Goal: Task Accomplishment & Management: Manage account settings

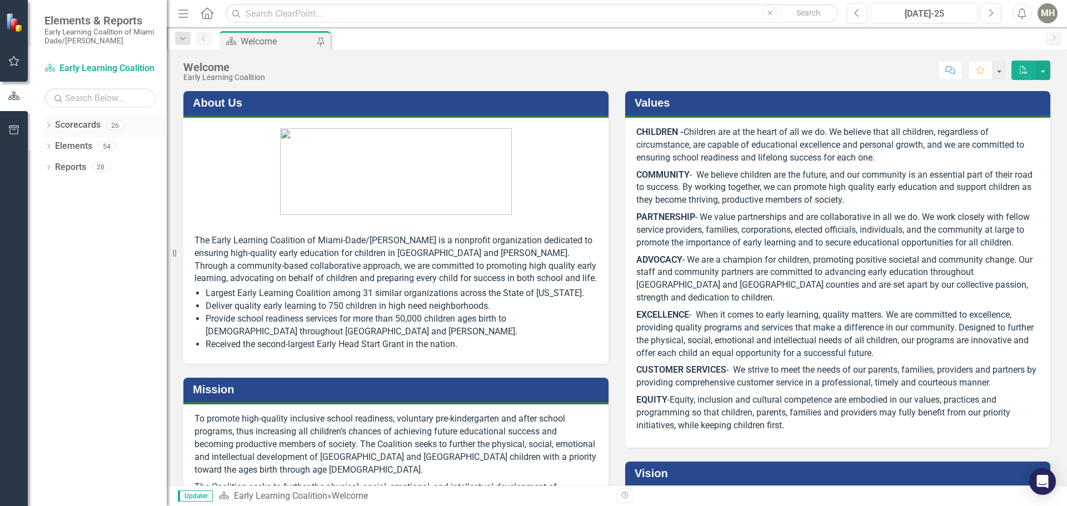
click at [47, 123] on icon "Dropdown" at bounding box center [48, 126] width 8 height 6
click at [60, 144] on div "Dropdown" at bounding box center [55, 146] width 11 height 9
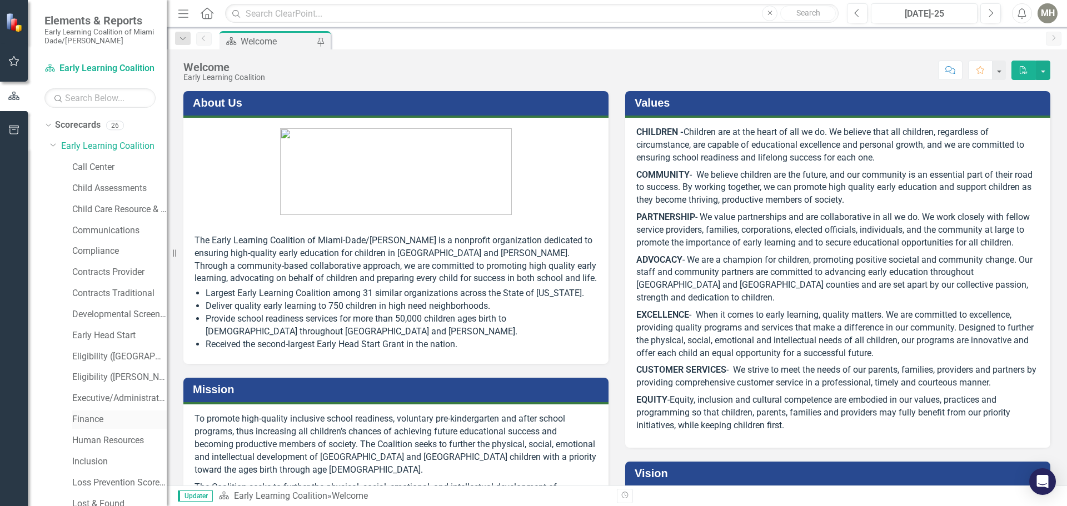
click at [86, 416] on link "Finance" at bounding box center [119, 419] width 94 height 13
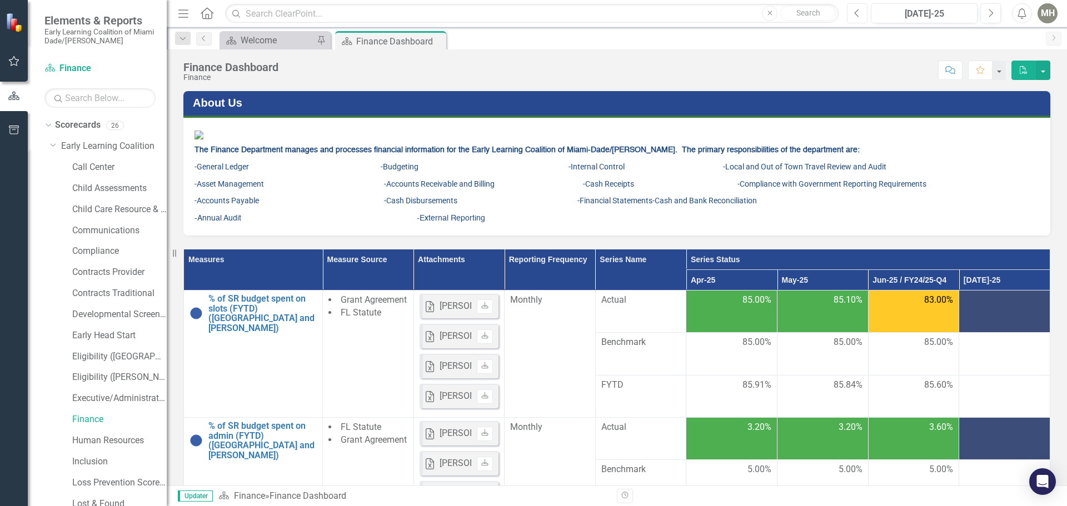
click at [857, 13] on icon "Previous" at bounding box center [857, 13] width 6 height 10
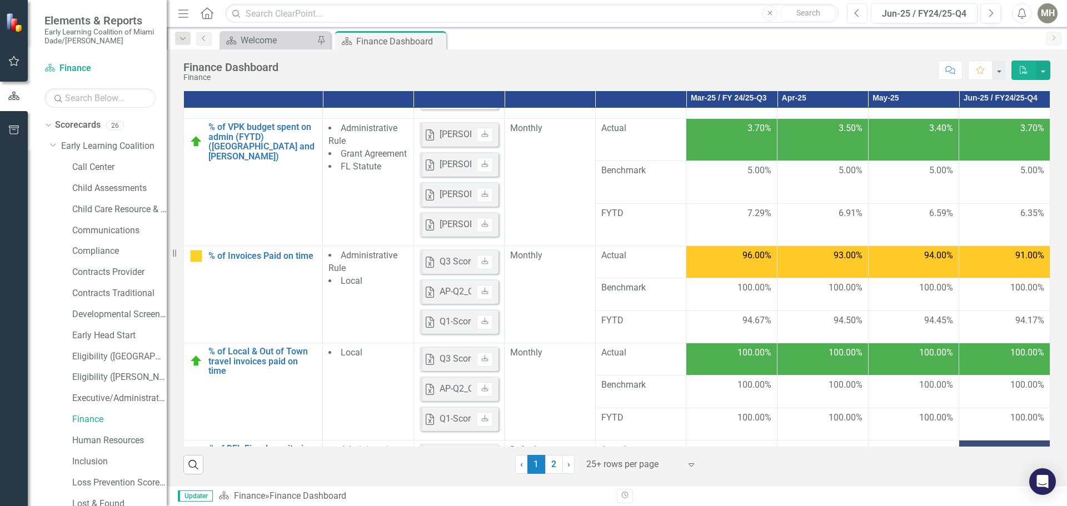
scroll to position [500, 0]
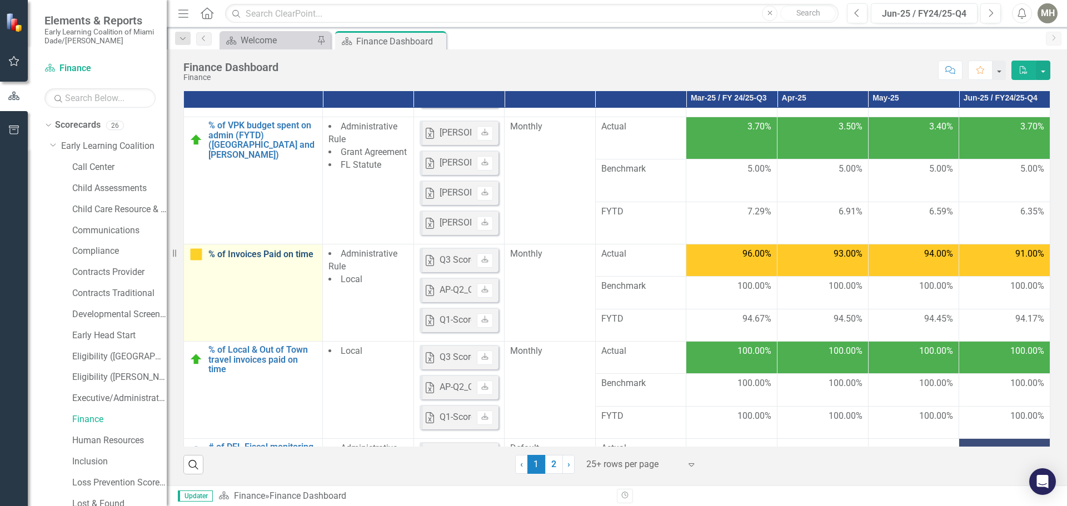
click at [261, 256] on link "% of Invoices Paid on time" at bounding box center [262, 255] width 108 height 10
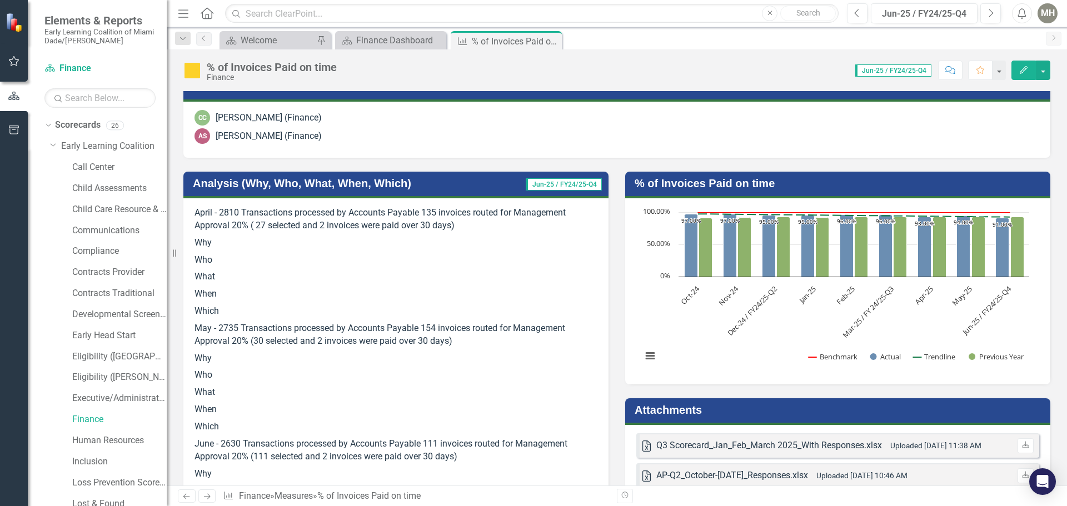
scroll to position [111, 0]
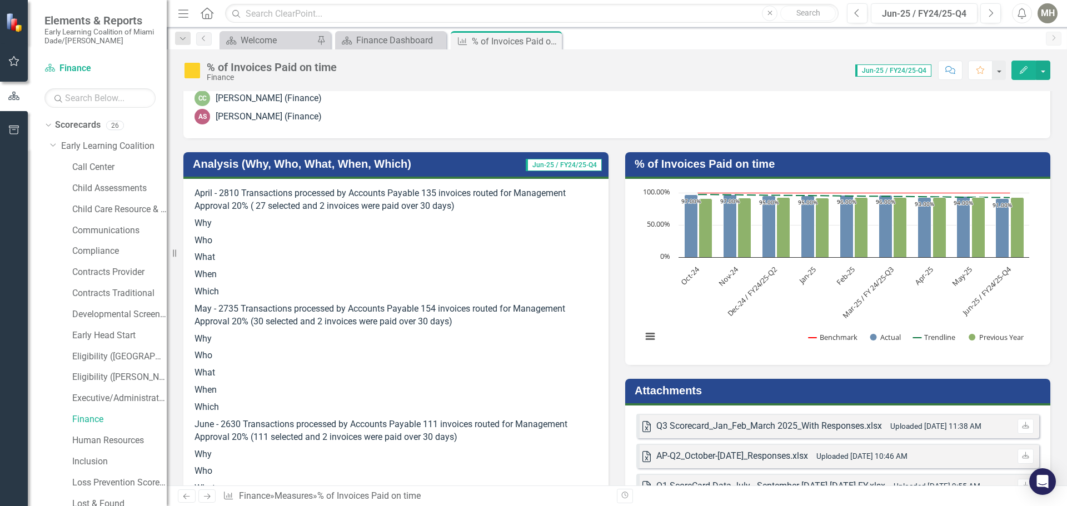
click at [192, 222] on div "April - 2810 Transactions processed by Accounts Payable 135 invoices routed for…" at bounding box center [395, 360] width 425 height 362
click at [238, 168] on h3 "Analysis (Why, Who, What, When, Which)" at bounding box center [344, 164] width 303 height 12
click at [853, 13] on button "Previous" at bounding box center [857, 13] width 21 height 20
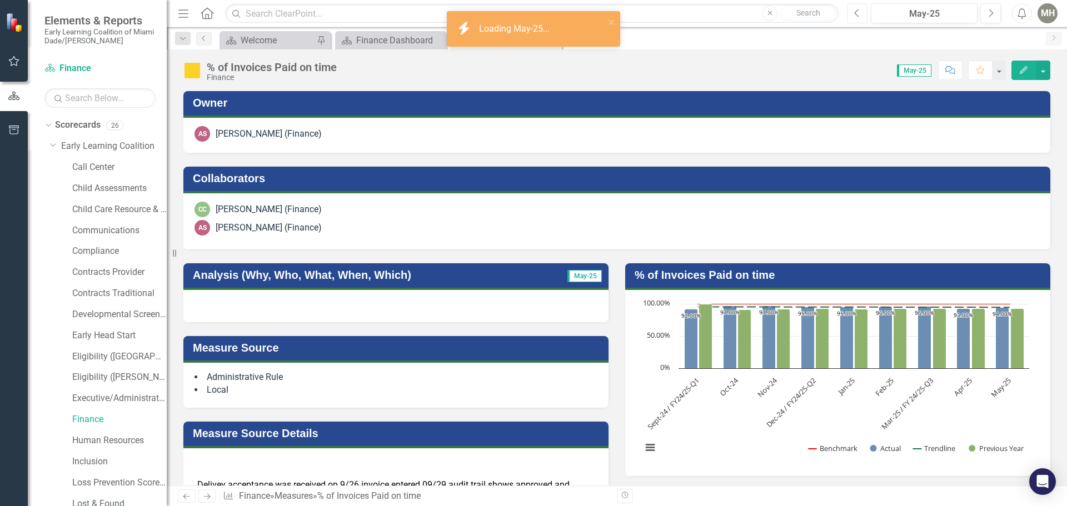
click at [853, 13] on button "Previous" at bounding box center [857, 13] width 21 height 20
click at [854, 13] on icon "Previous" at bounding box center [857, 13] width 6 height 10
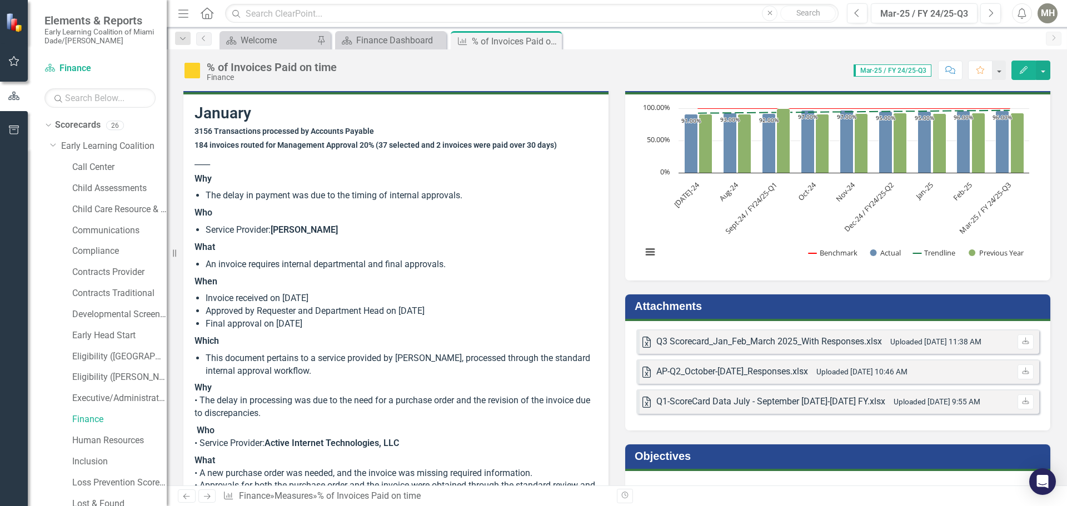
scroll to position [222, 0]
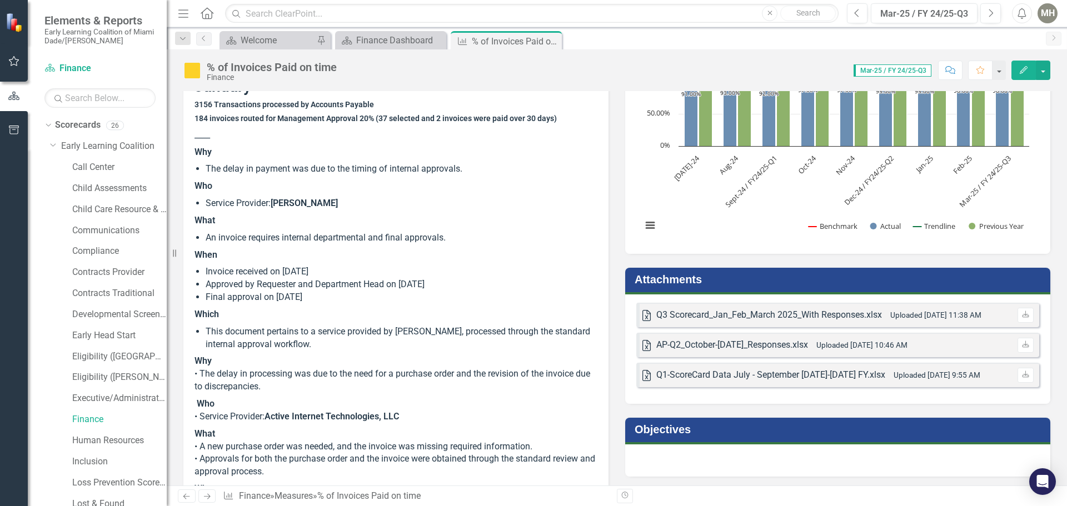
click at [458, 366] on p "Why • The delay in processing was due to the need for a purchase order and the …" at bounding box center [396, 374] width 403 height 43
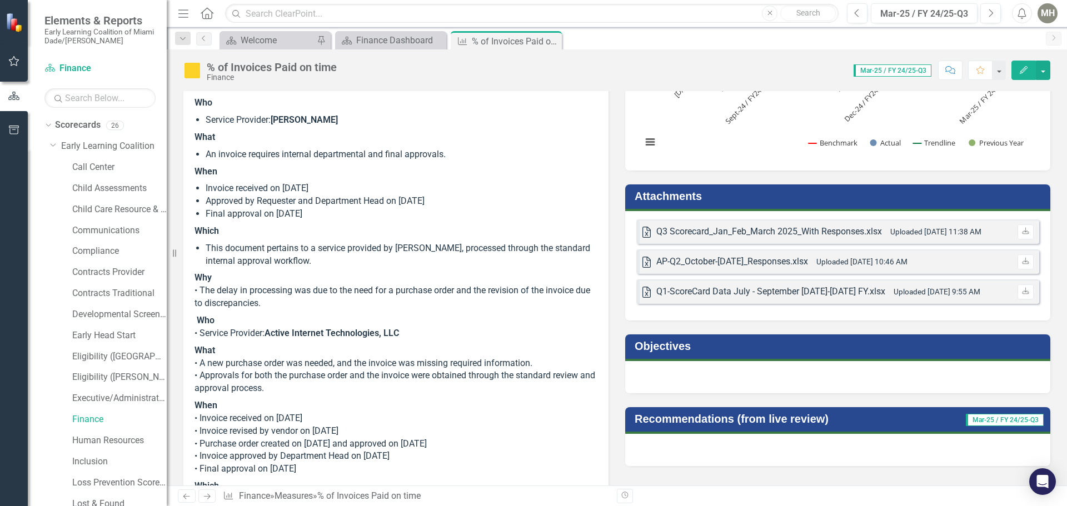
scroll to position [333, 0]
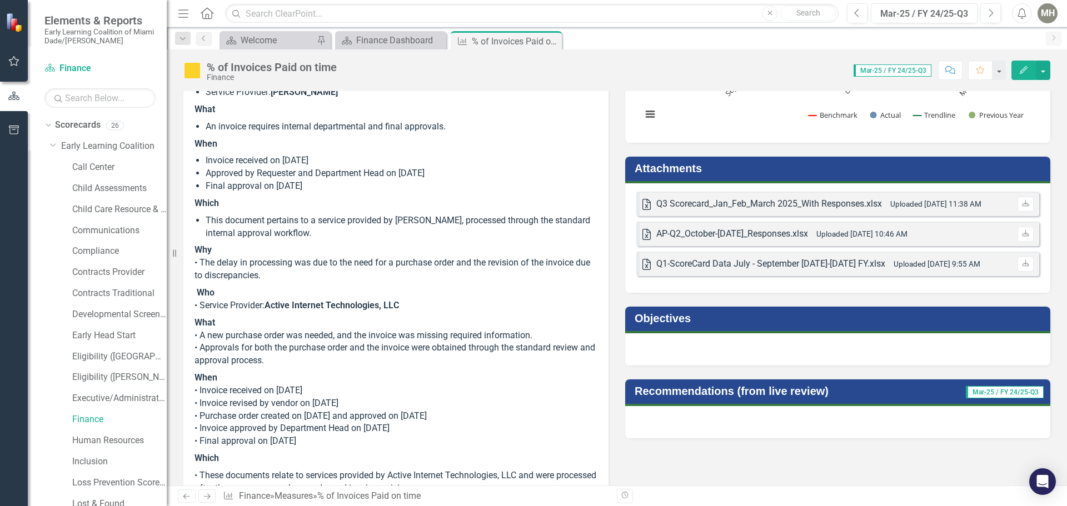
click at [294, 303] on strong "Active Internet Technologies, LLC" at bounding box center [332, 305] width 134 height 11
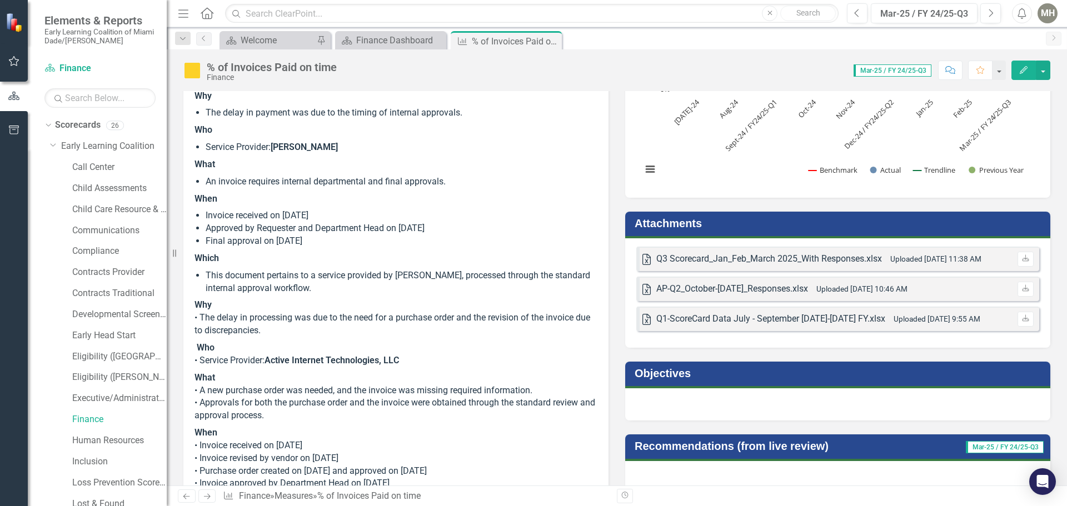
scroll to position [278, 0]
click at [856, 12] on icon "button" at bounding box center [857, 13] width 4 height 8
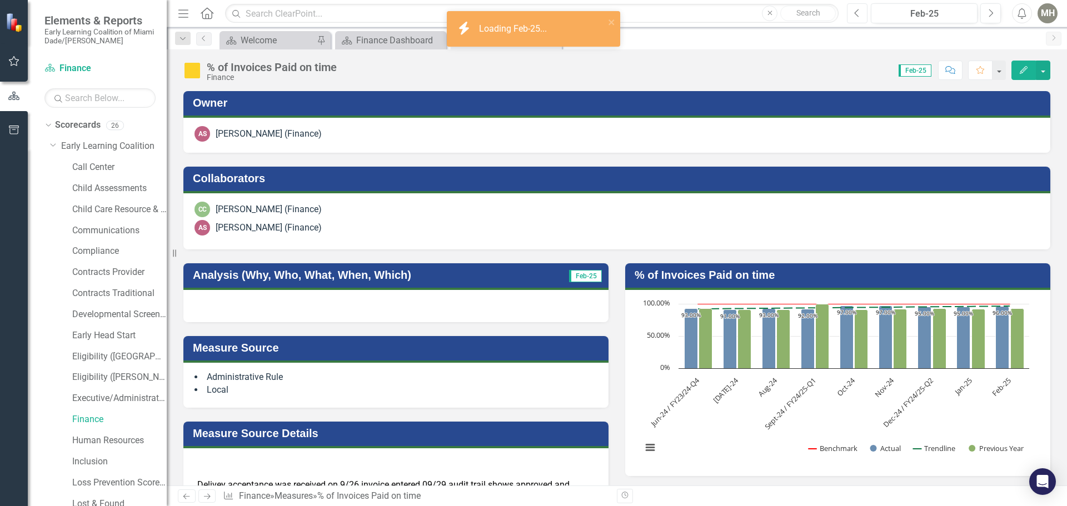
click at [856, 12] on icon "button" at bounding box center [857, 13] width 4 height 8
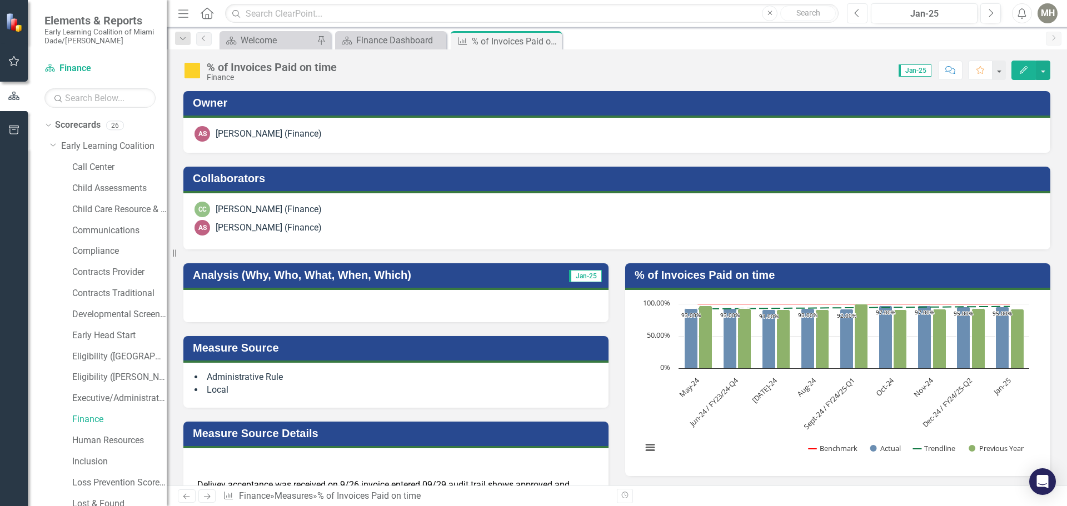
click at [856, 12] on icon "button" at bounding box center [857, 13] width 4 height 8
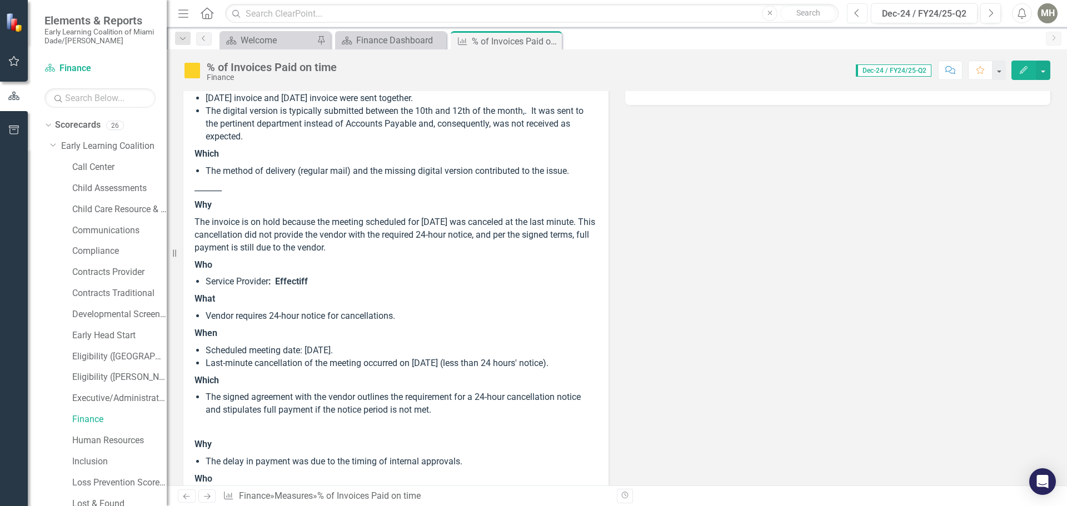
scroll to position [556, 0]
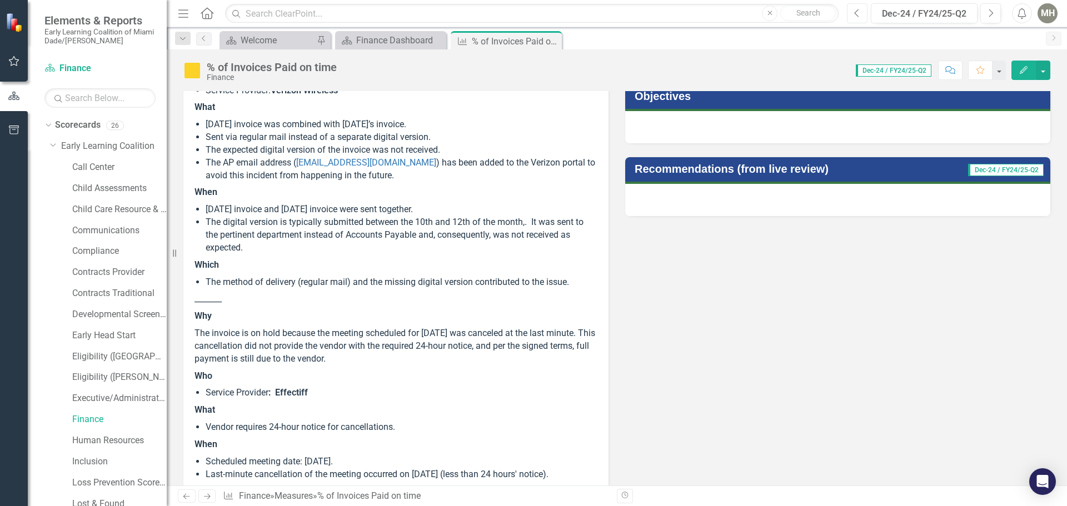
click at [854, 11] on icon "Previous" at bounding box center [857, 13] width 6 height 10
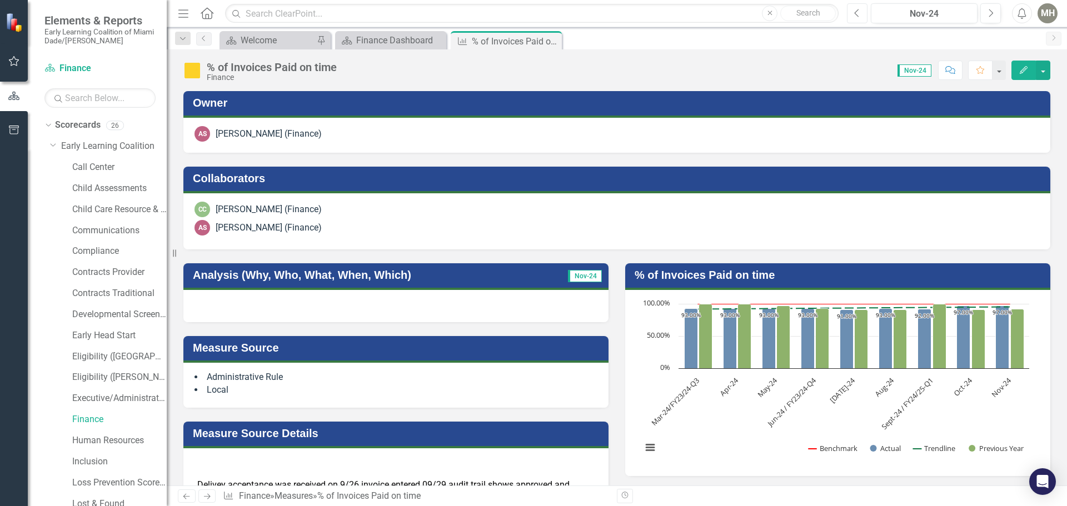
click at [854, 11] on icon "Previous" at bounding box center [857, 13] width 6 height 10
click at [854, 11] on button "Previous" at bounding box center [857, 13] width 21 height 20
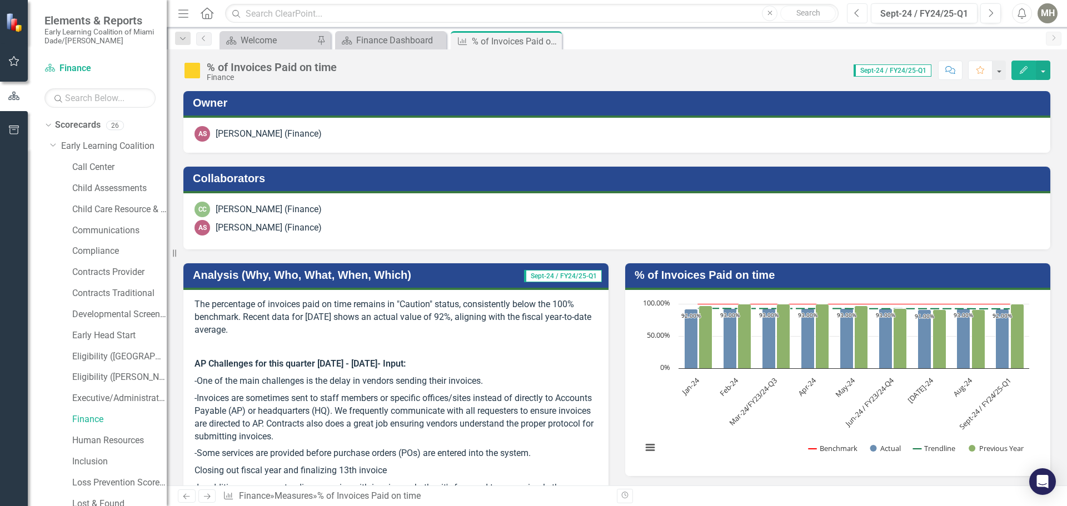
click at [854, 12] on icon "Previous" at bounding box center [857, 13] width 6 height 10
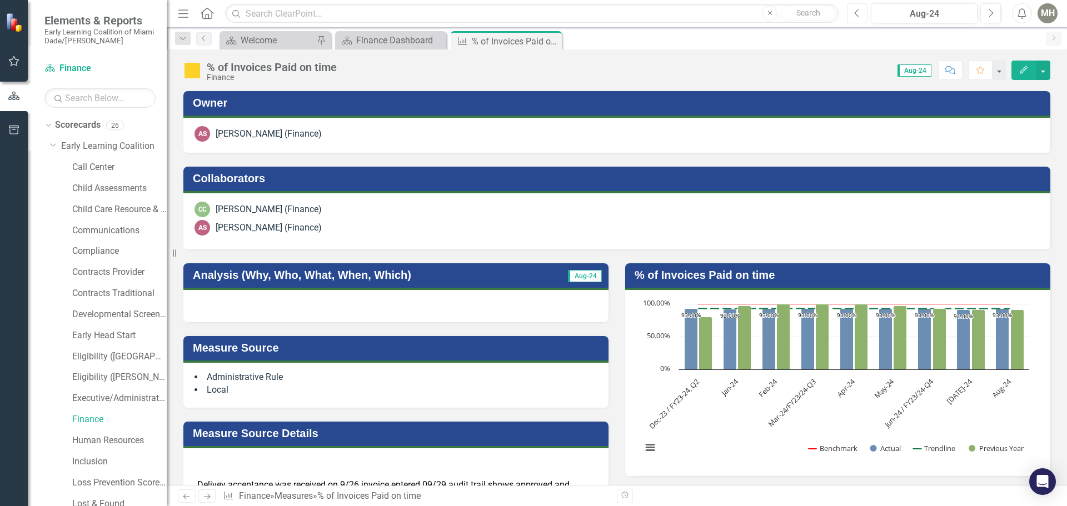
click at [854, 12] on icon "Previous" at bounding box center [857, 13] width 6 height 10
click at [855, 12] on icon "Previous" at bounding box center [857, 13] width 6 height 10
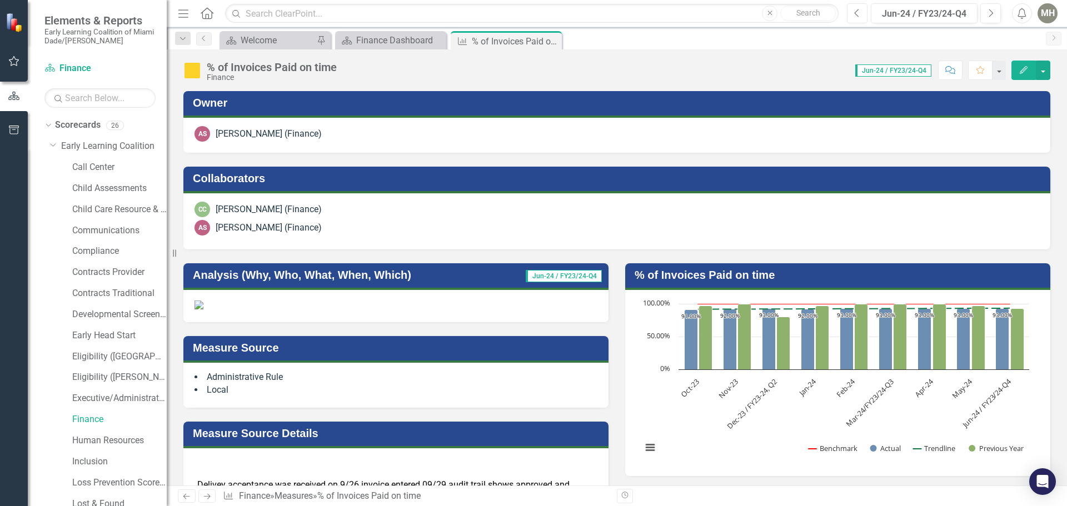
click at [855, 12] on icon "Previous" at bounding box center [857, 13] width 6 height 10
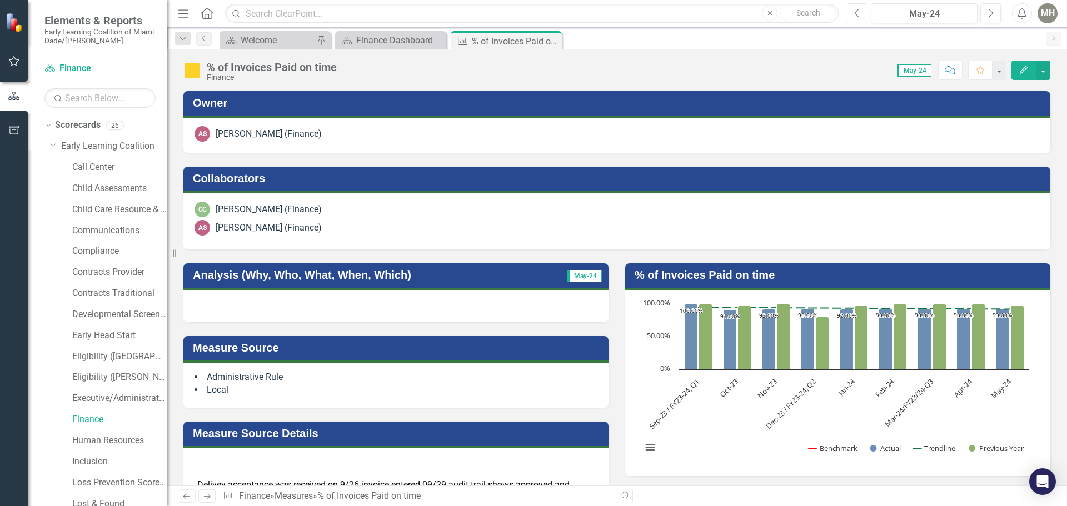
click at [855, 12] on icon "Previous" at bounding box center [857, 13] width 6 height 10
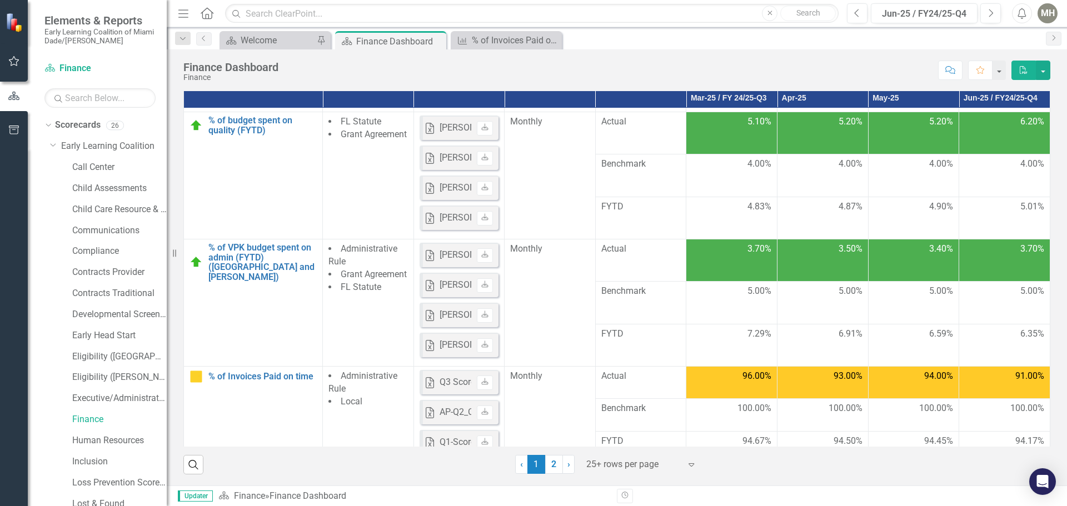
scroll to position [445, 0]
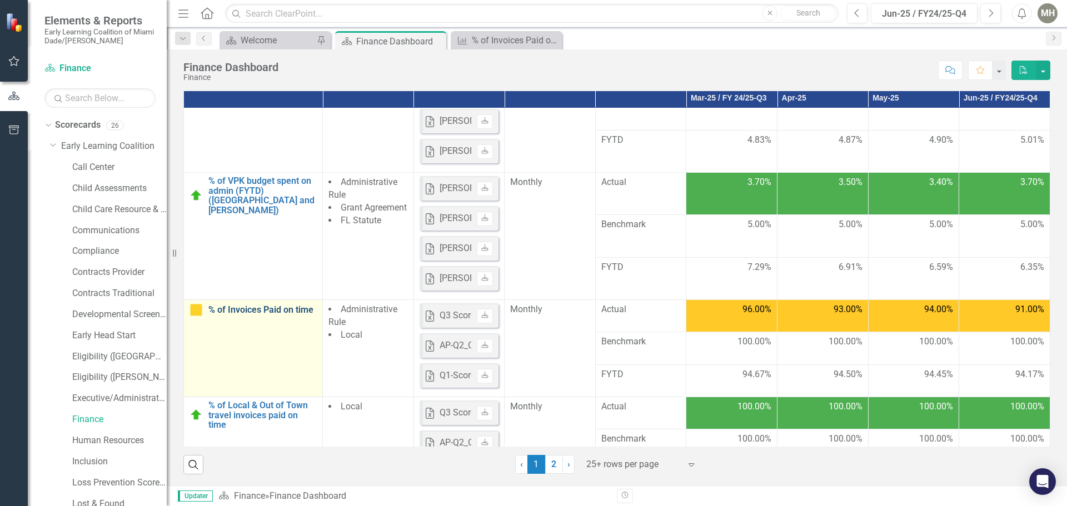
click at [266, 315] on link "% of Invoices Paid on time" at bounding box center [262, 310] width 108 height 10
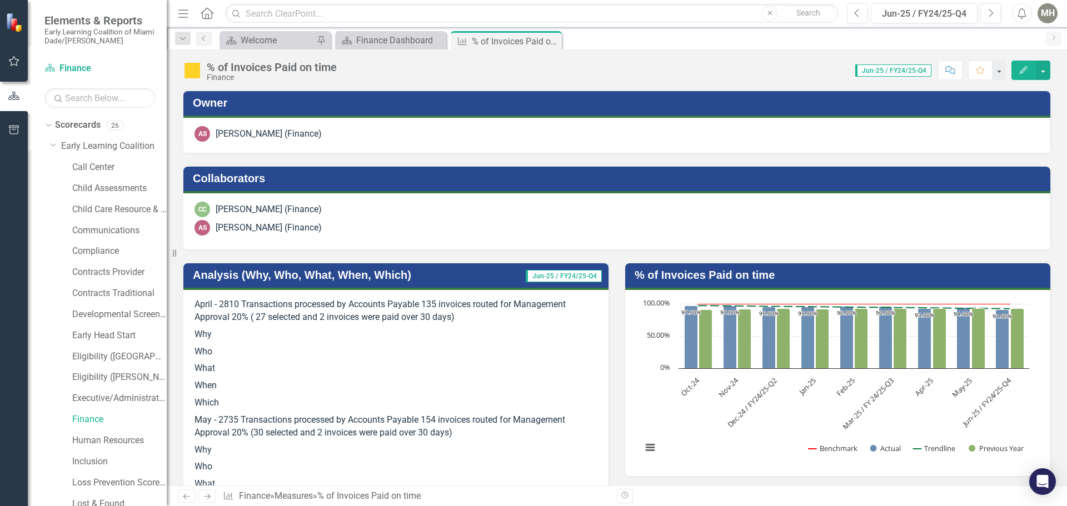
click at [232, 337] on p "Why" at bounding box center [396, 334] width 403 height 17
click at [255, 275] on h3 "Analysis (Why, Who, What, When, Which)" at bounding box center [344, 275] width 303 height 12
click at [265, 275] on h3 "Analysis (Why, Who, What, When, Which)" at bounding box center [344, 275] width 303 height 12
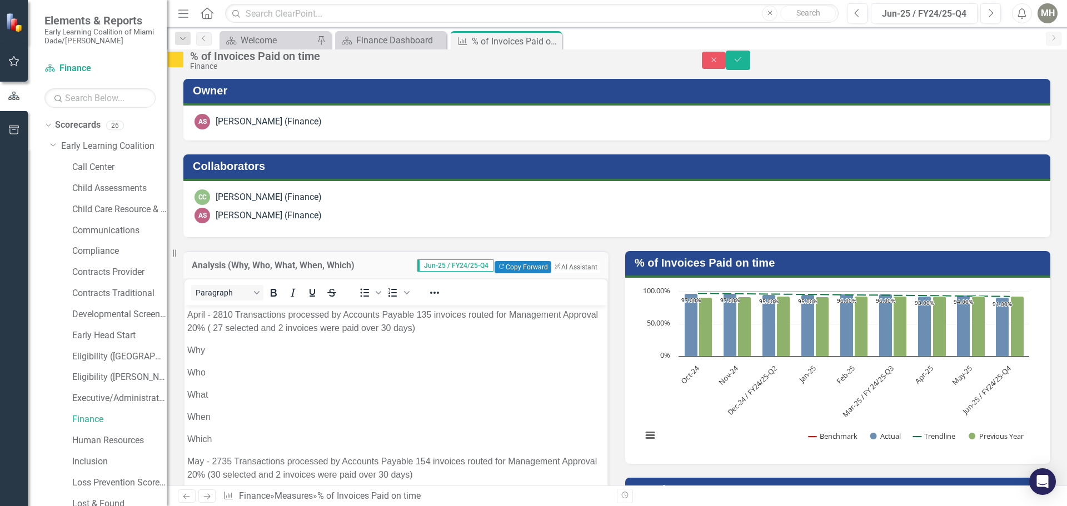
click at [222, 344] on p "Why" at bounding box center [395, 349] width 417 height 13
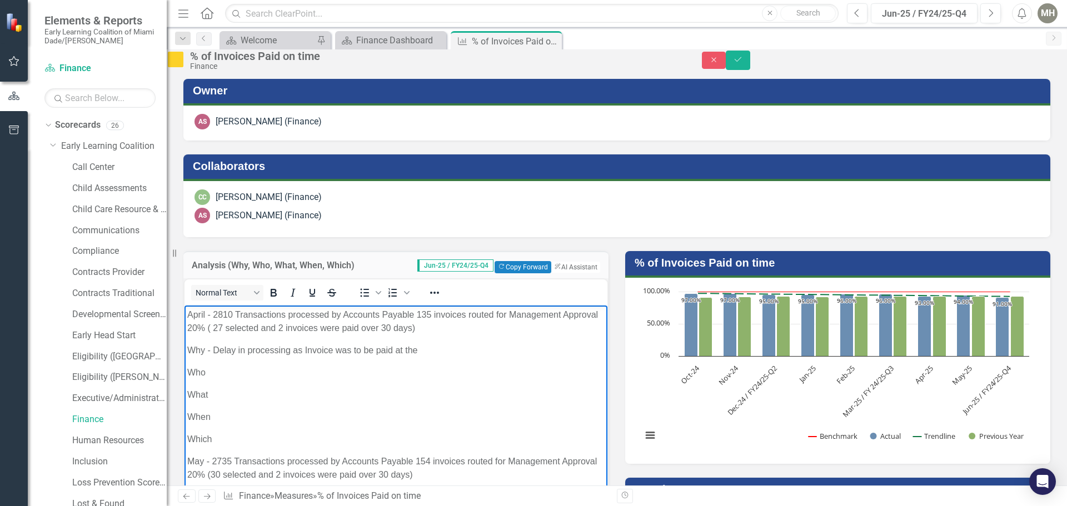
click at [337, 350] on p "Why - Delay in processing as Invoice was to be paid at the" at bounding box center [395, 349] width 417 height 13
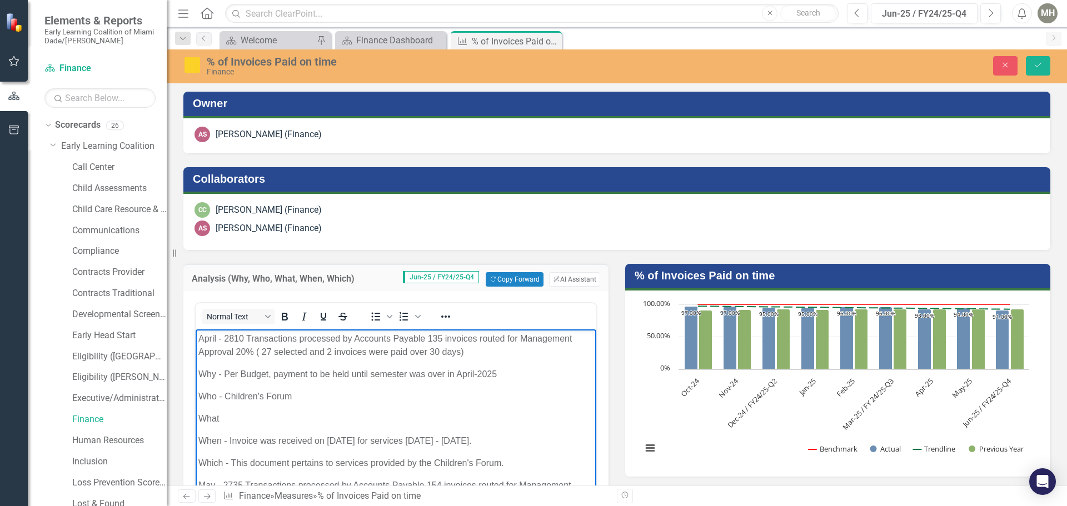
click at [234, 417] on p "What" at bounding box center [395, 418] width 395 height 13
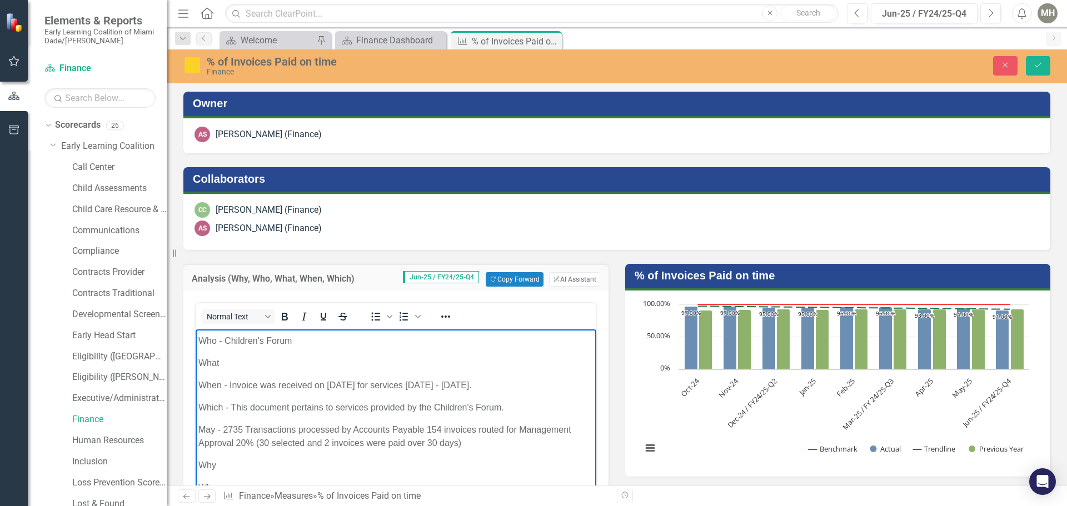
click at [516, 407] on p "Which - This document pertains to services provided by the Children's Forum." at bounding box center [395, 407] width 395 height 13
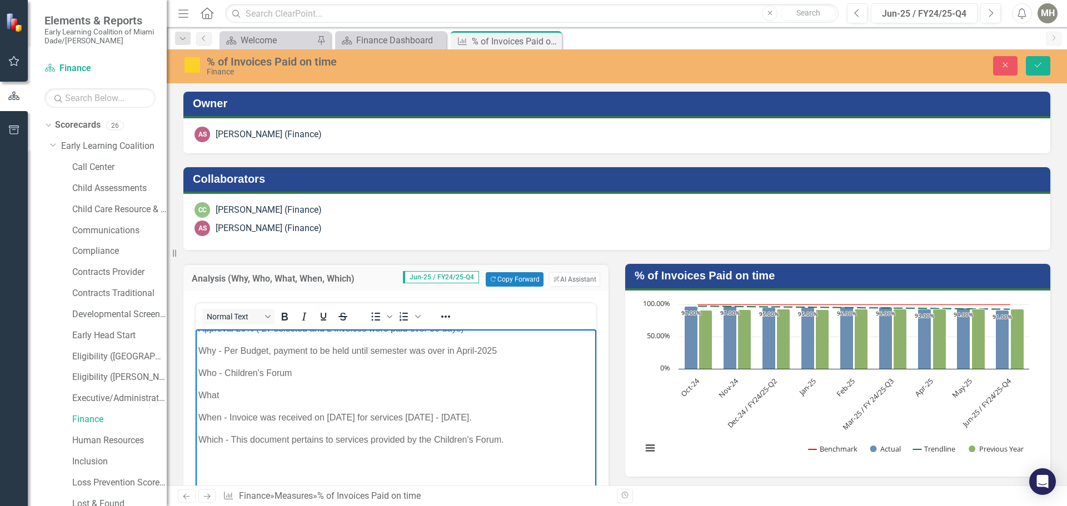
scroll to position [0, 0]
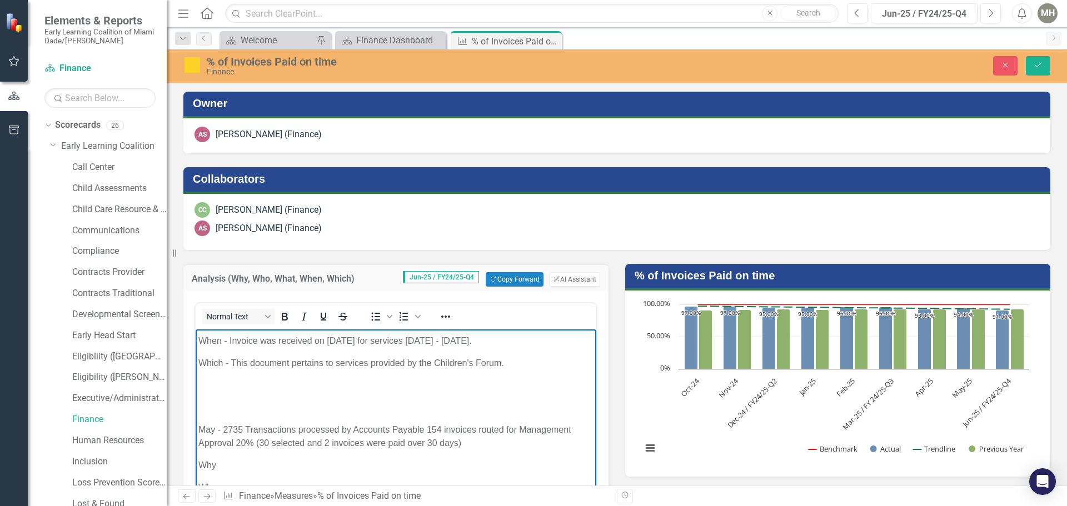
scroll to position [111, 0]
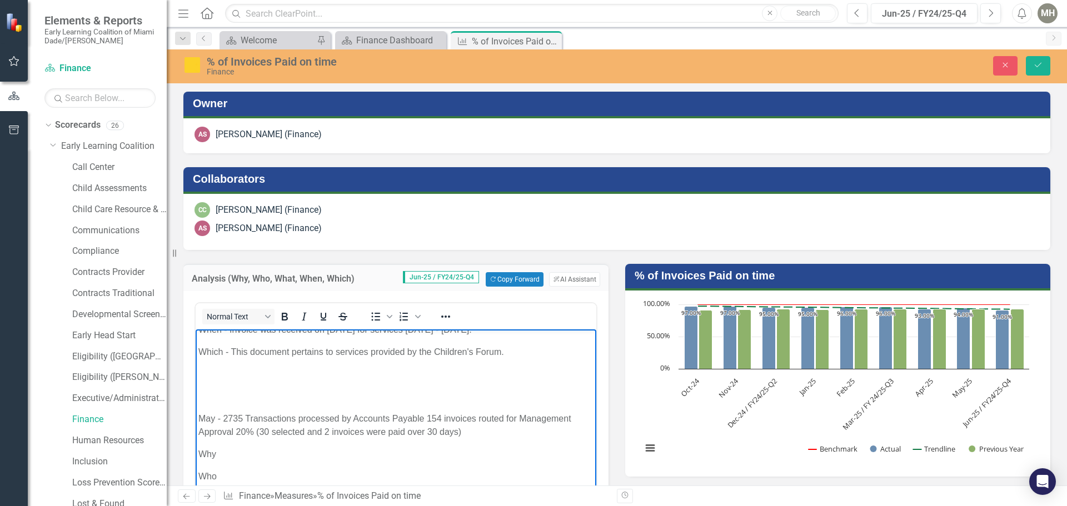
click at [197, 381] on body "April - 2810 Transactions processed by Accounts Payable 135 invoices routed for…" at bounding box center [396, 463] width 401 height 490
click at [196, 375] on body "April - 2810 Transactions processed by Accounts Payable 135 invoices routed for…" at bounding box center [396, 463] width 401 height 490
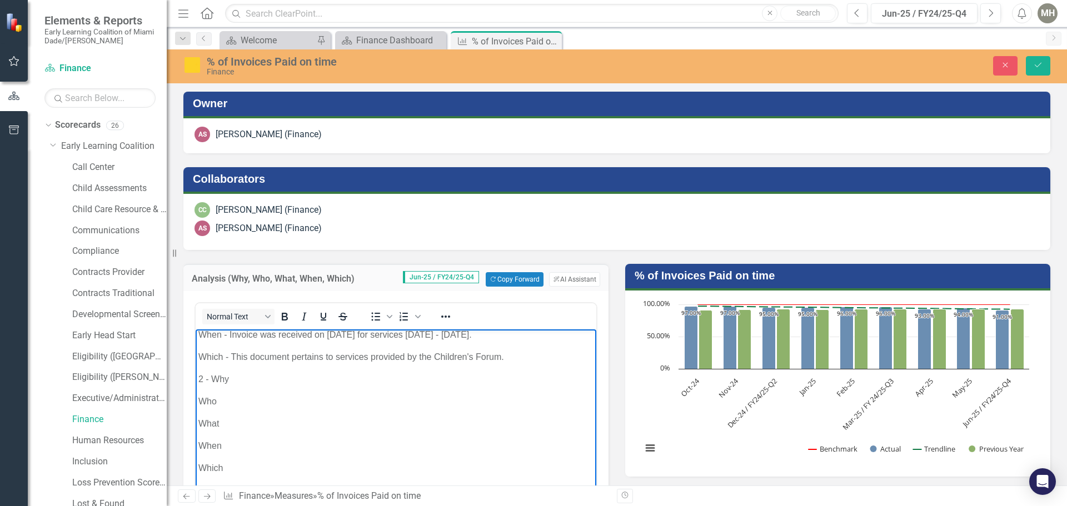
scroll to position [0, 0]
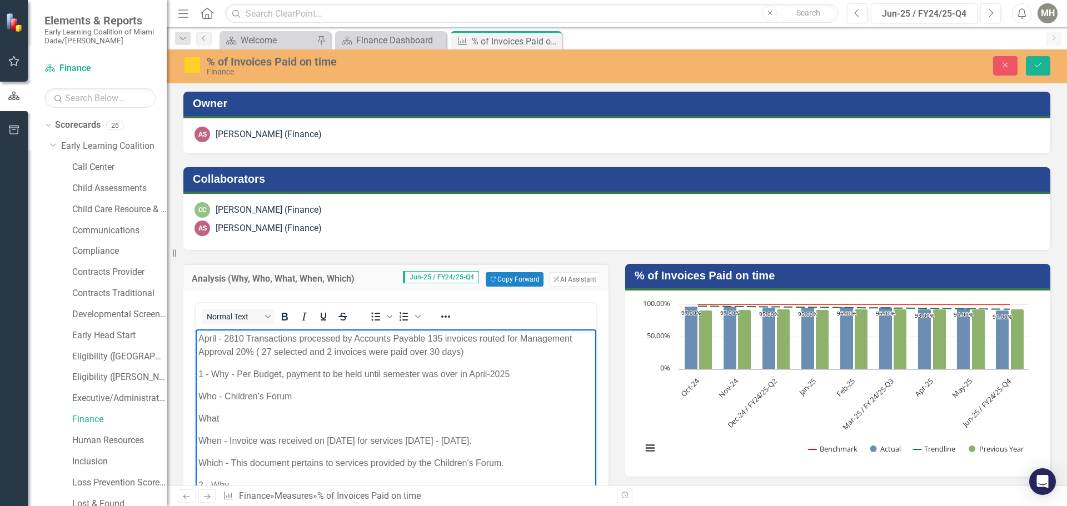
click at [510, 372] on p "1 - Why - Per Budget, payment to be held until semester was over in April-2025" at bounding box center [395, 374] width 395 height 13
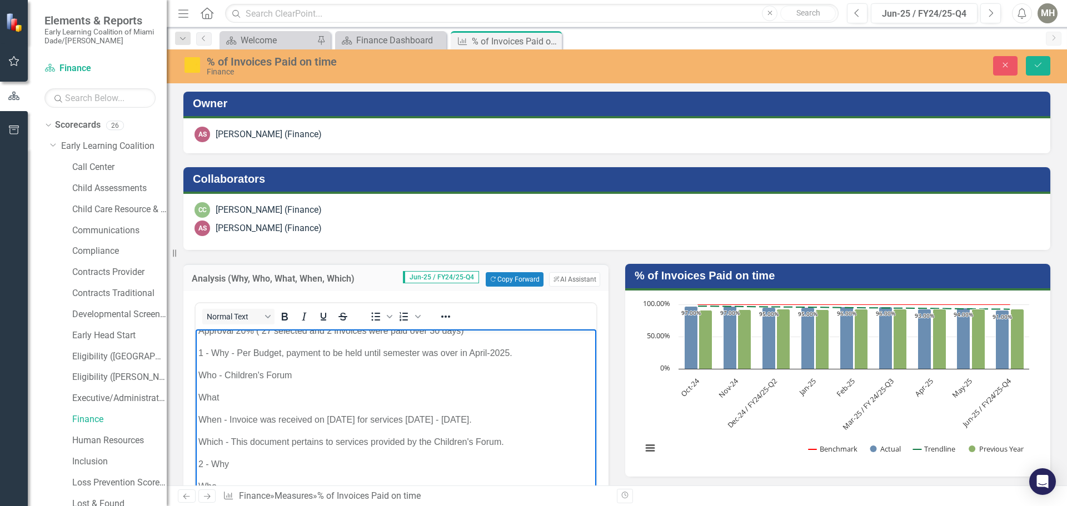
scroll to position [56, 0]
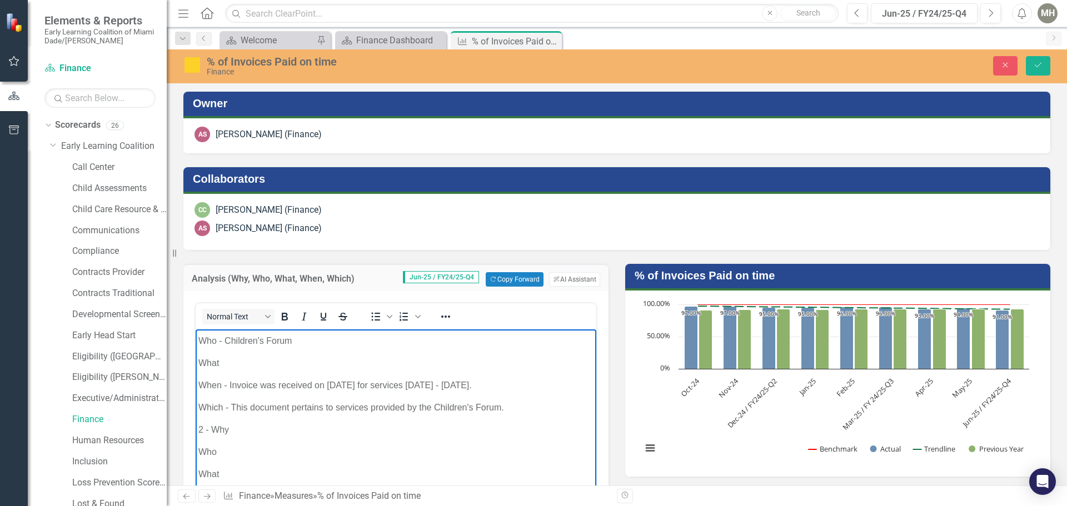
click at [255, 430] on p "2 - Why" at bounding box center [395, 429] width 395 height 13
click at [225, 455] on p "Who" at bounding box center [395, 452] width 395 height 13
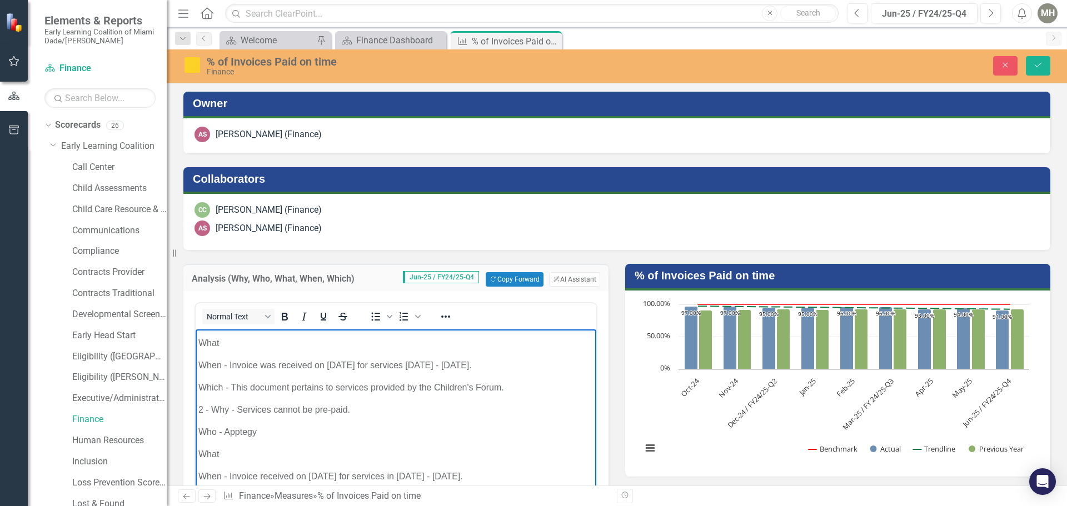
scroll to position [56, 0]
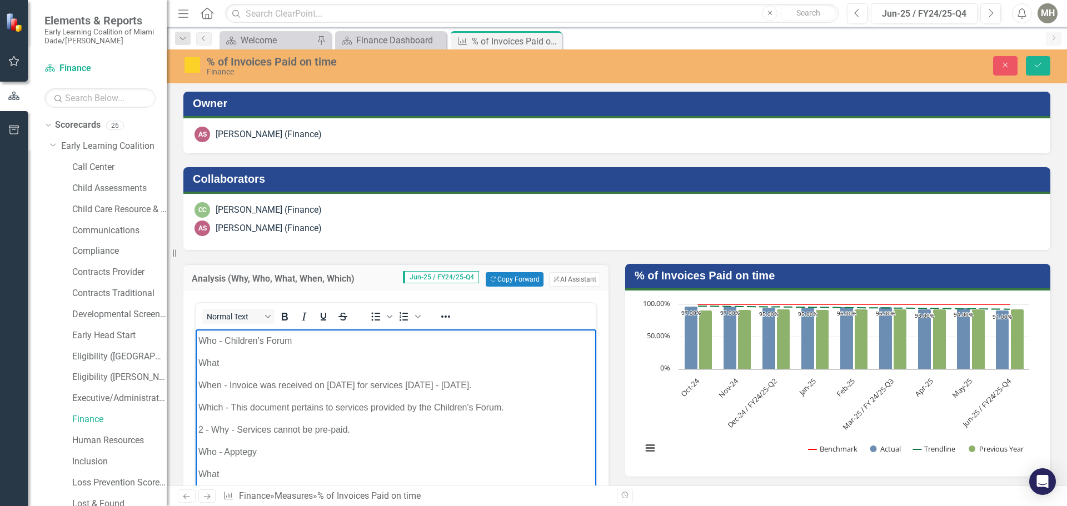
click at [525, 403] on p "Which - This document pertains to services provided by the Children's Forum." at bounding box center [395, 407] width 395 height 13
drag, startPoint x: 397, startPoint y: 427, endPoint x: 404, endPoint y: 427, distance: 7.2
click at [397, 427] on p "Rich Text Area. Press ALT-0 for help." at bounding box center [395, 429] width 395 height 13
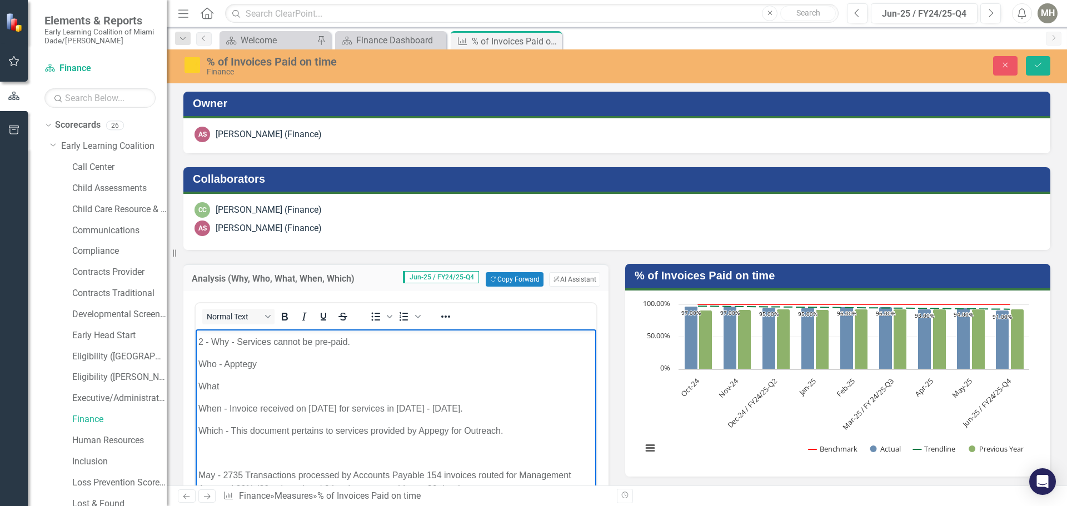
scroll to position [167, 0]
click at [217, 338] on p "2 - Why - Services cannot be pre-paid." at bounding box center [395, 341] width 395 height 13
click at [224, 338] on p "2 - Why - Services cannot be pre-paid." at bounding box center [395, 341] width 395 height 13
click at [238, 341] on p "2 - Who - Services cannot be pre-paid." at bounding box center [395, 341] width 395 height 13
click at [209, 359] on p "Who - Apptegy" at bounding box center [395, 363] width 395 height 13
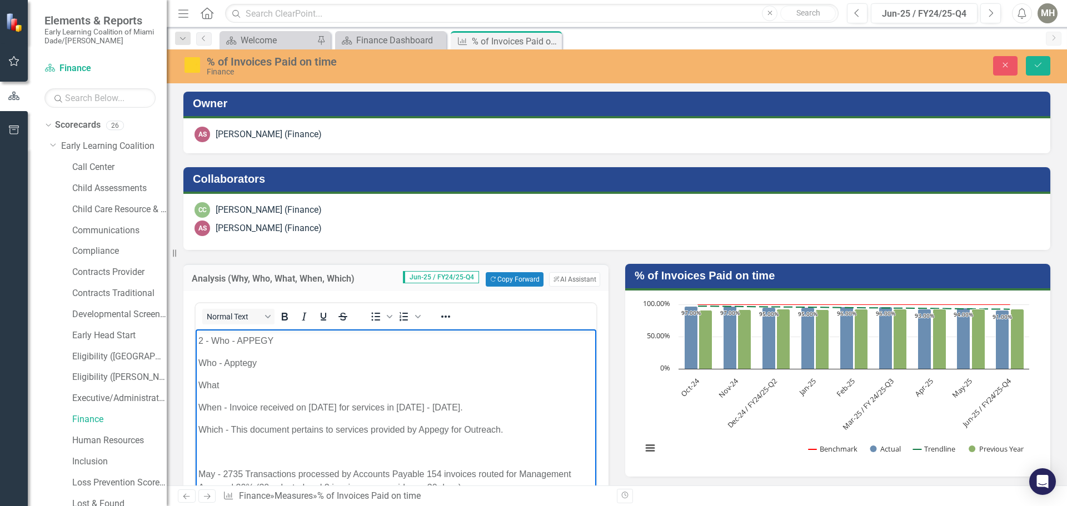
click at [211, 359] on p "Who - Apptegy" at bounding box center [395, 363] width 395 height 13
drag, startPoint x: 224, startPoint y: 361, endPoint x: 255, endPoint y: 360, distance: 31.2
click at [255, 360] on p "Why - Apptegy" at bounding box center [395, 363] width 395 height 13
click at [253, 337] on p "2 - Who - APPEGY" at bounding box center [395, 341] width 395 height 13
drag, startPoint x: 425, startPoint y: 429, endPoint x: 448, endPoint y: 435, distance: 24.1
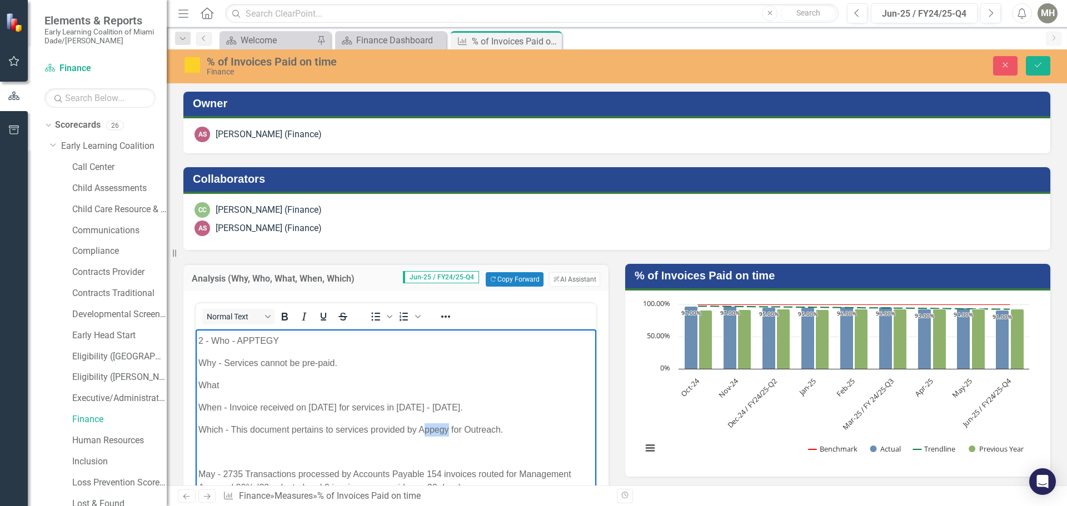
click at [448, 435] on p "Which - This document pertains to services provided by Appegy for Outreach." at bounding box center [395, 429] width 395 height 13
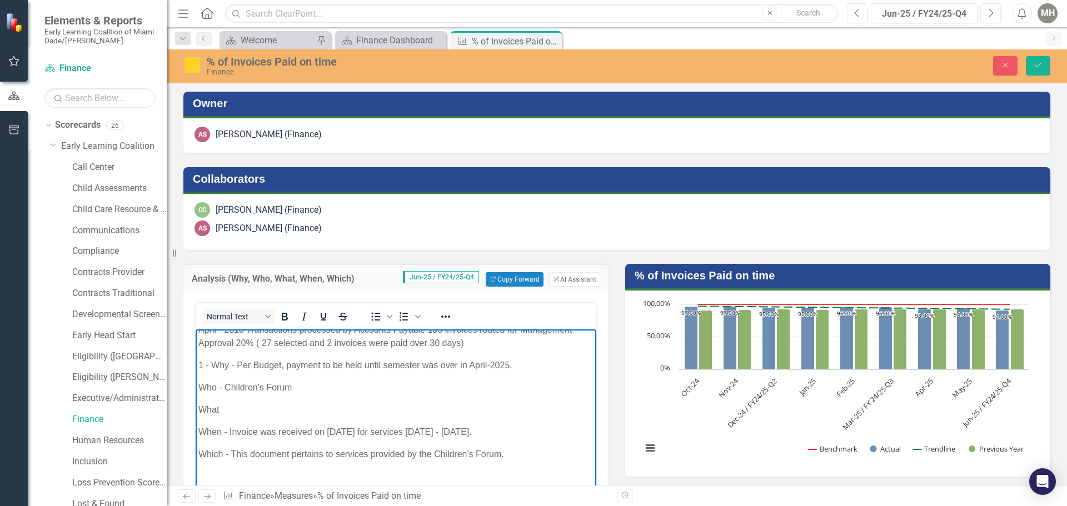
scroll to position [0, 0]
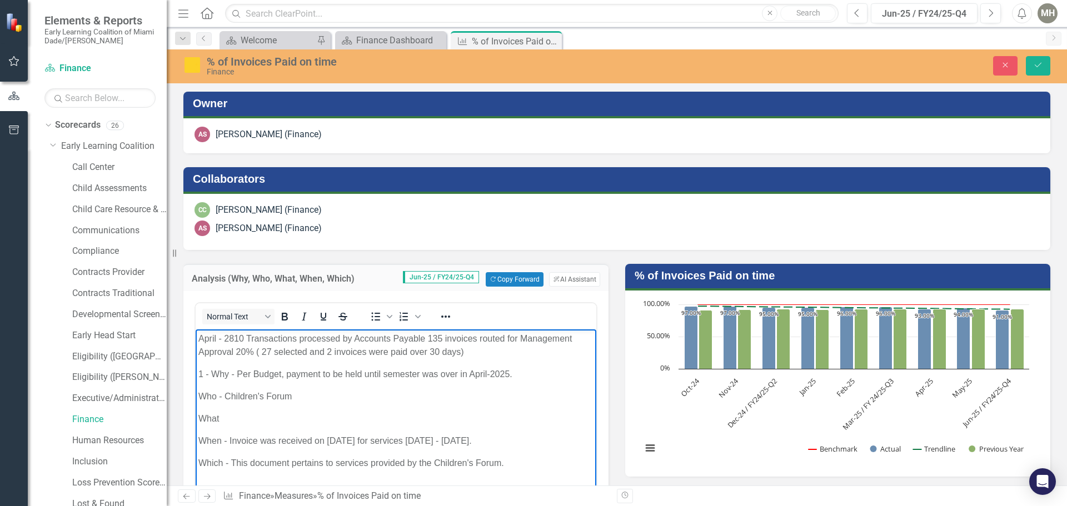
click at [223, 370] on p "1 - Why - Per Budget, payment to be held until semester was over in April-2025." at bounding box center [395, 374] width 395 height 13
drag, startPoint x: 238, startPoint y: 371, endPoint x: 508, endPoint y: 375, distance: 270.7
click at [508, 375] on p "1 - Why - Per Budget, payment to be held until semester was over in April-2025." at bounding box center [395, 374] width 395 height 13
copy p "Per Budget, payment to be held until semester was over in April-2025"
click at [222, 370] on p "1 - Why - Per Budget, payment to be held until semester was over in April-2025." at bounding box center [395, 374] width 395 height 13
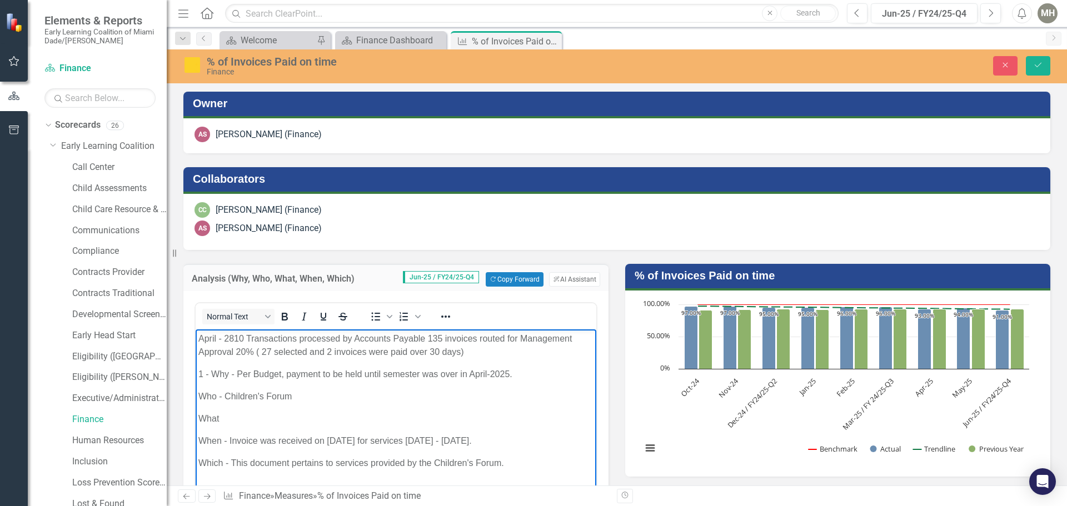
click at [224, 370] on p "1 - Why - Per Budget, payment to be held until semester was over in April-2025." at bounding box center [395, 374] width 395 height 13
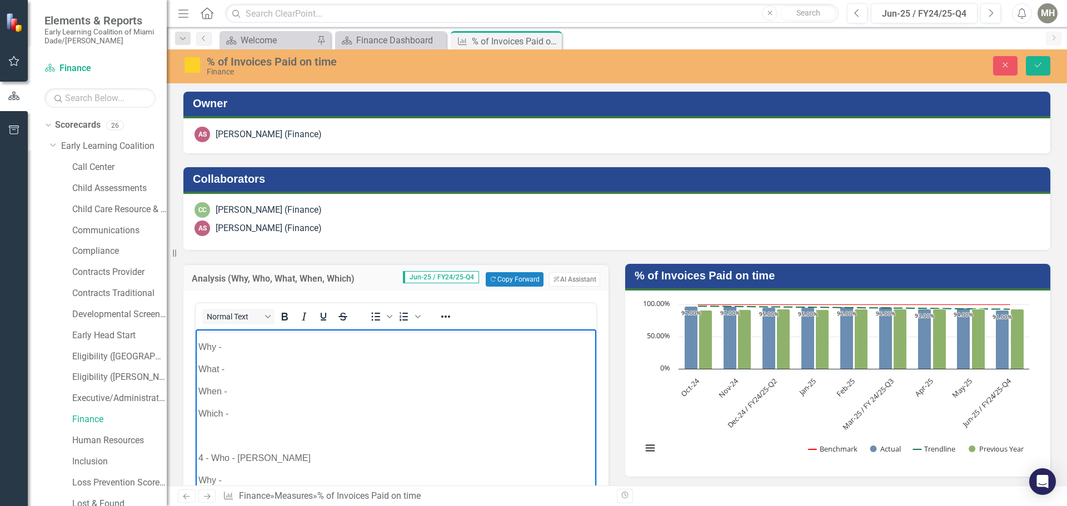
scroll to position [100, 0]
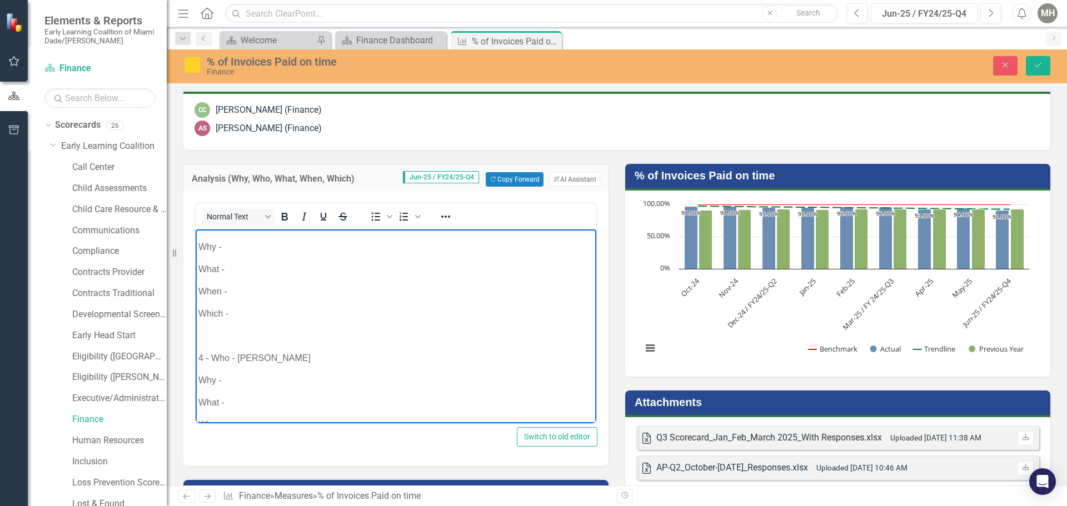
click at [293, 361] on p "4 - Who - [PERSON_NAME]" at bounding box center [395, 358] width 395 height 13
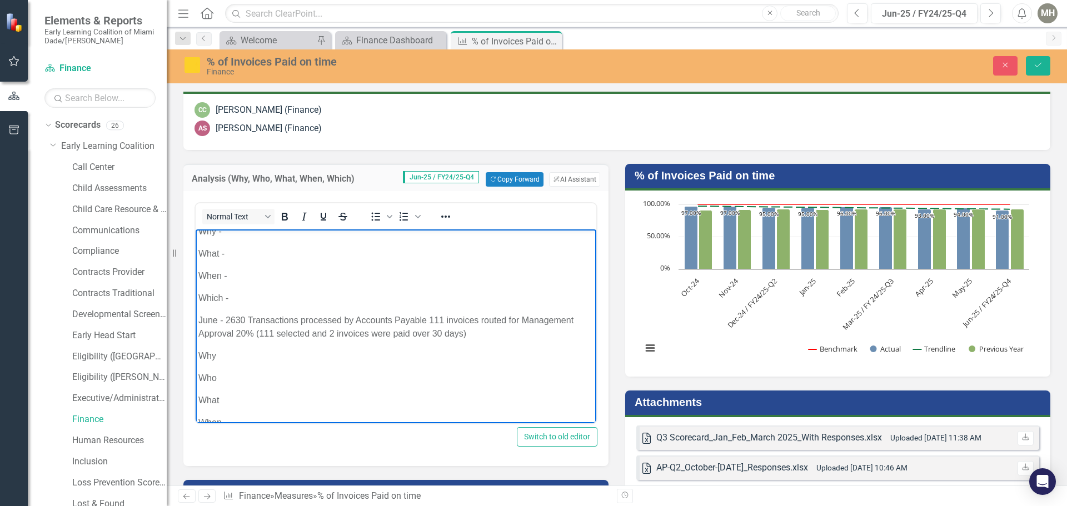
scroll to position [518, 0]
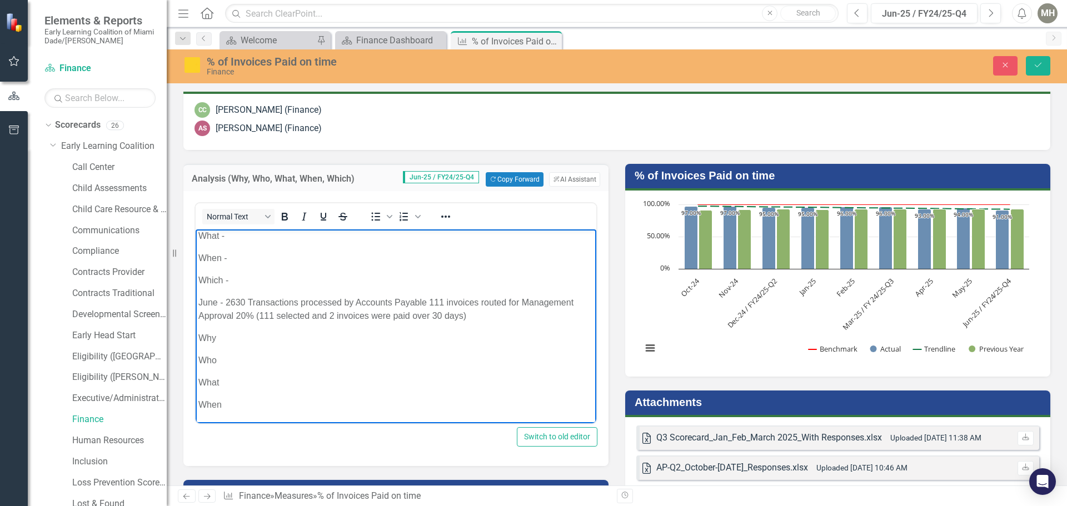
click at [212, 337] on p "Why" at bounding box center [395, 338] width 395 height 13
click at [220, 356] on p "Who" at bounding box center [395, 360] width 395 height 13
click at [238, 340] on p "Who" at bounding box center [395, 338] width 395 height 13
click at [238, 336] on p "Who -" at bounding box center [395, 338] width 395 height 13
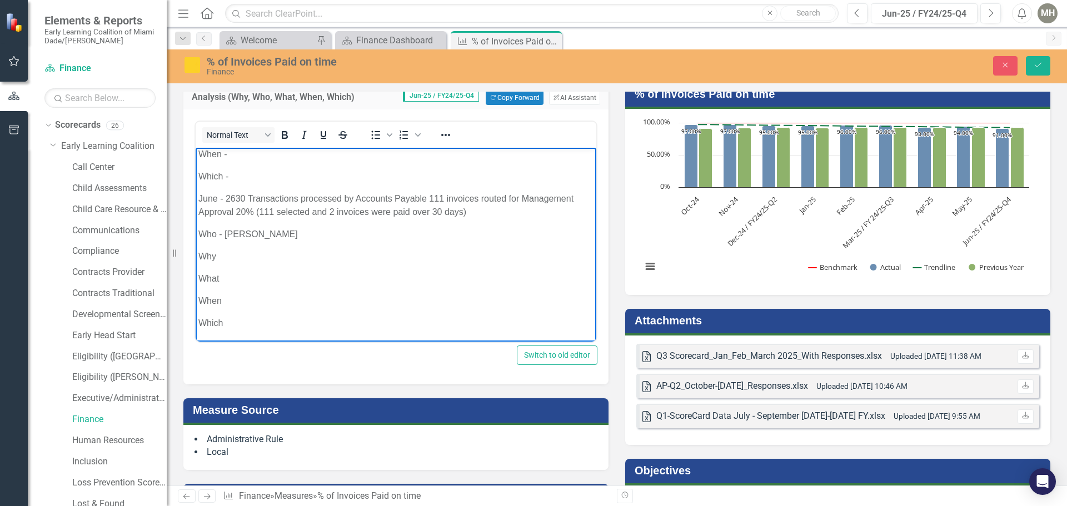
scroll to position [211, 0]
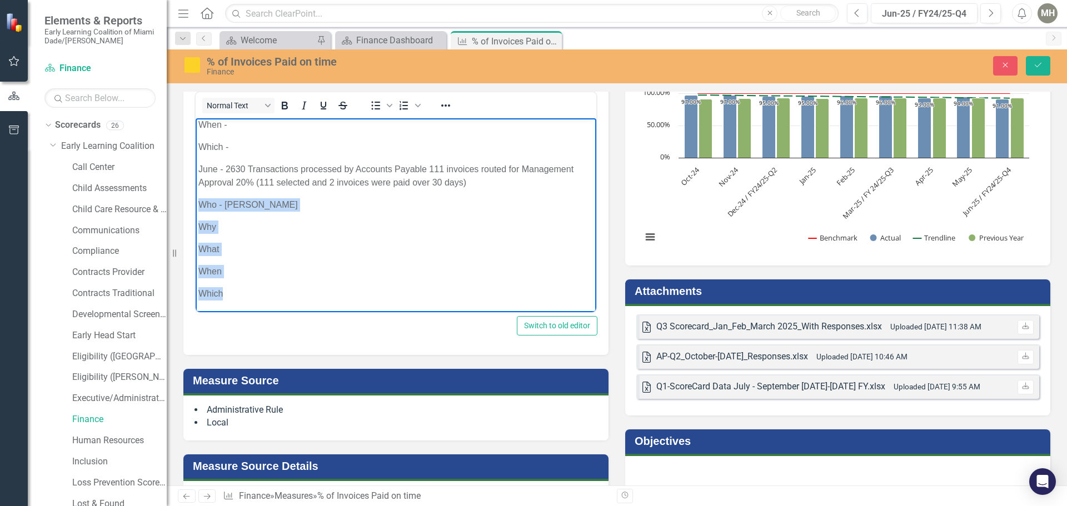
drag, startPoint x: 199, startPoint y: 203, endPoint x: 236, endPoint y: 290, distance: 94.4
copy body "Who - Dr. Marilyn Lesser Why What When Which"
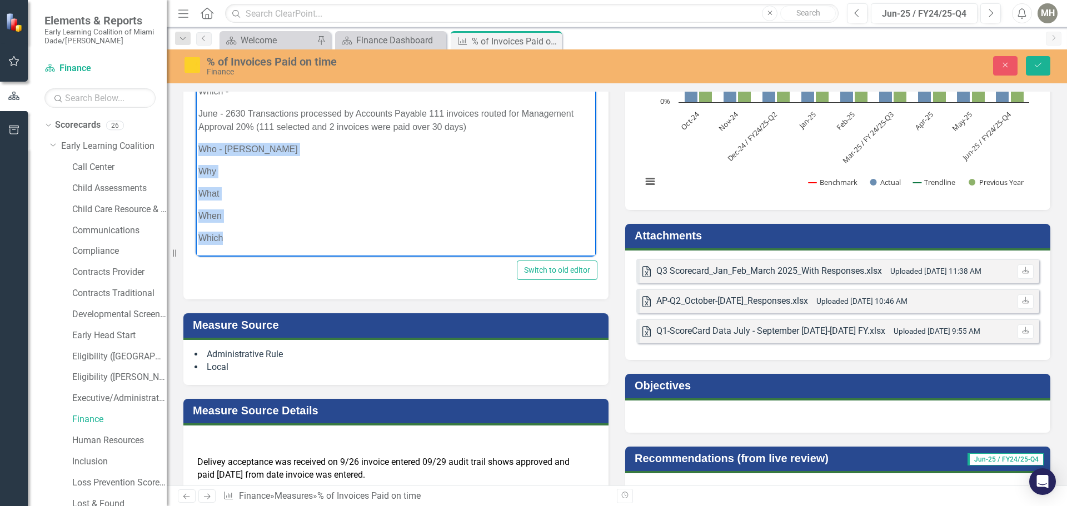
click at [279, 237] on p "Which" at bounding box center [395, 238] width 395 height 13
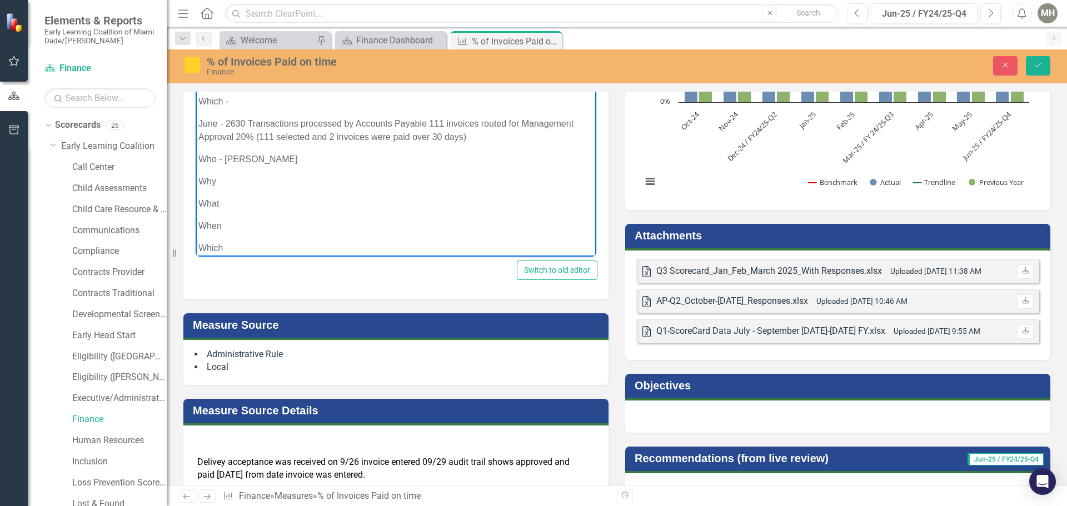
scroll to position [549, 0]
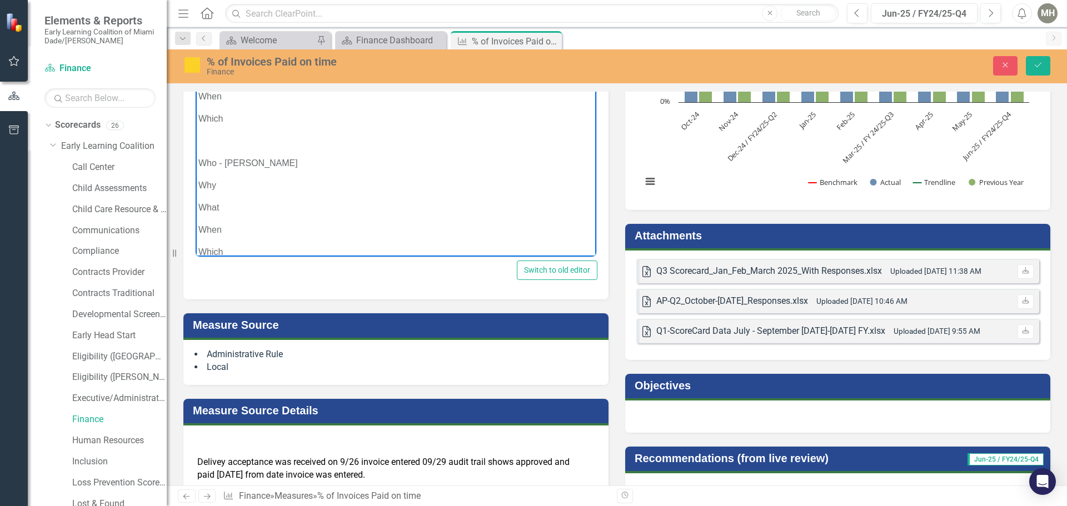
scroll to position [674, 0]
drag, startPoint x: 215, startPoint y: 146, endPoint x: 308, endPoint y: 146, distance: 93.4
click at [308, 146] on p "6 - Who - Dr. Marilyn Lesser" at bounding box center [395, 149] width 395 height 13
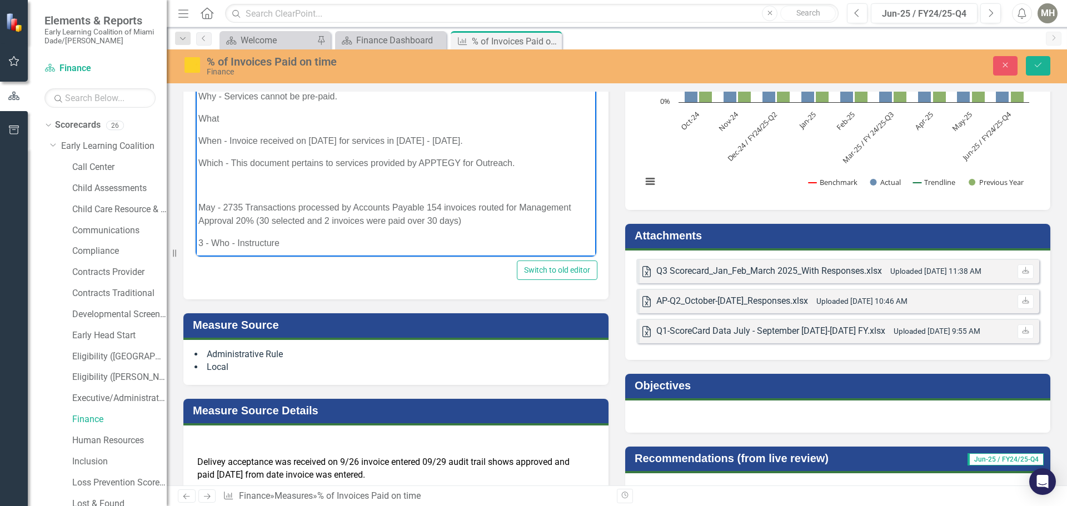
scroll to position [222, 0]
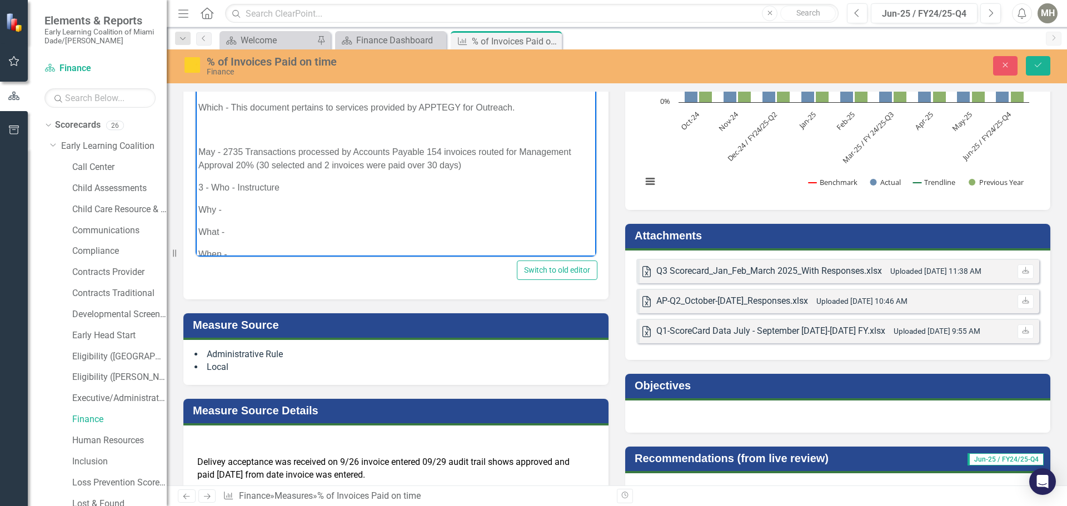
click at [258, 208] on p "Why -" at bounding box center [395, 209] width 395 height 13
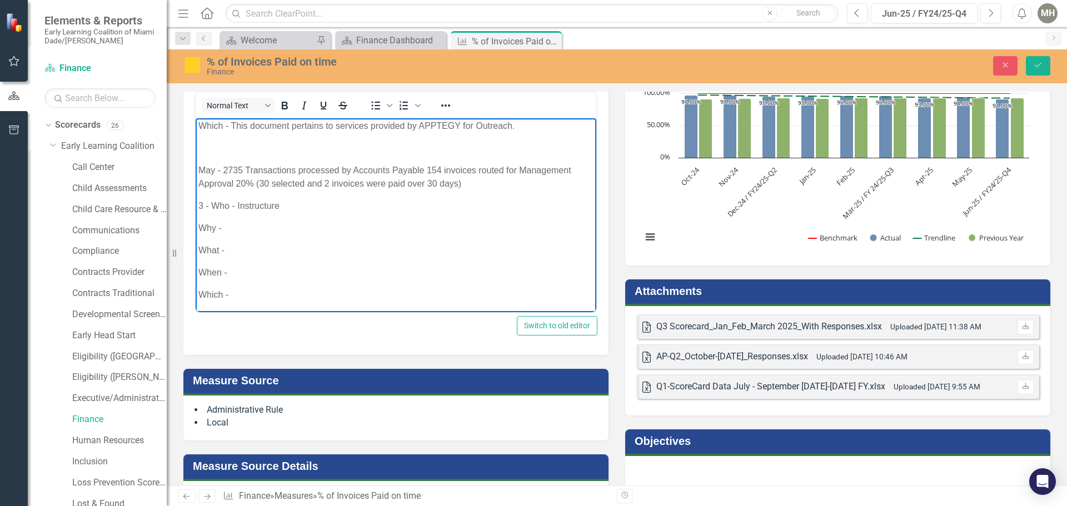
scroll to position [278, 0]
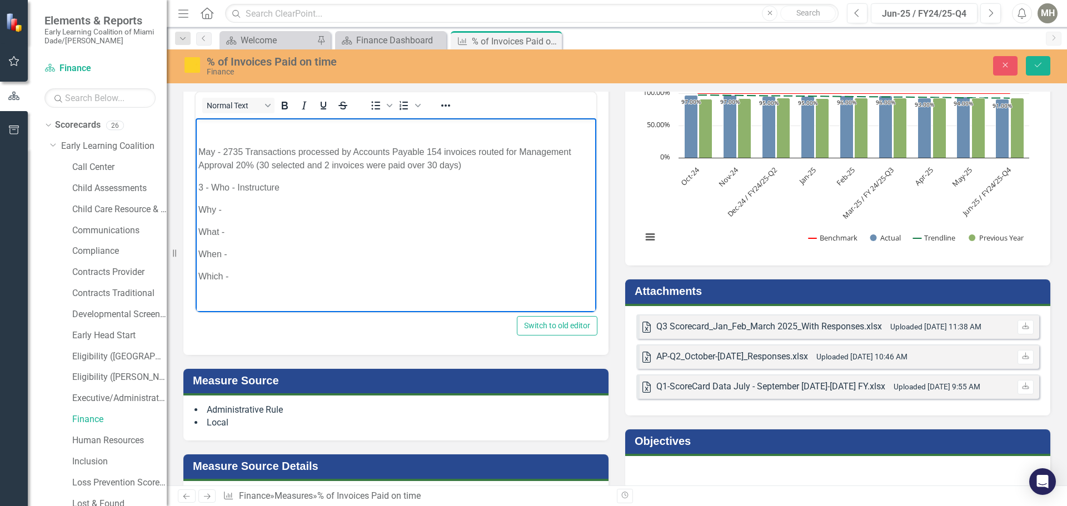
click at [251, 210] on p "Why -" at bounding box center [395, 209] width 395 height 13
click at [268, 277] on p "Which -" at bounding box center [395, 276] width 395 height 13
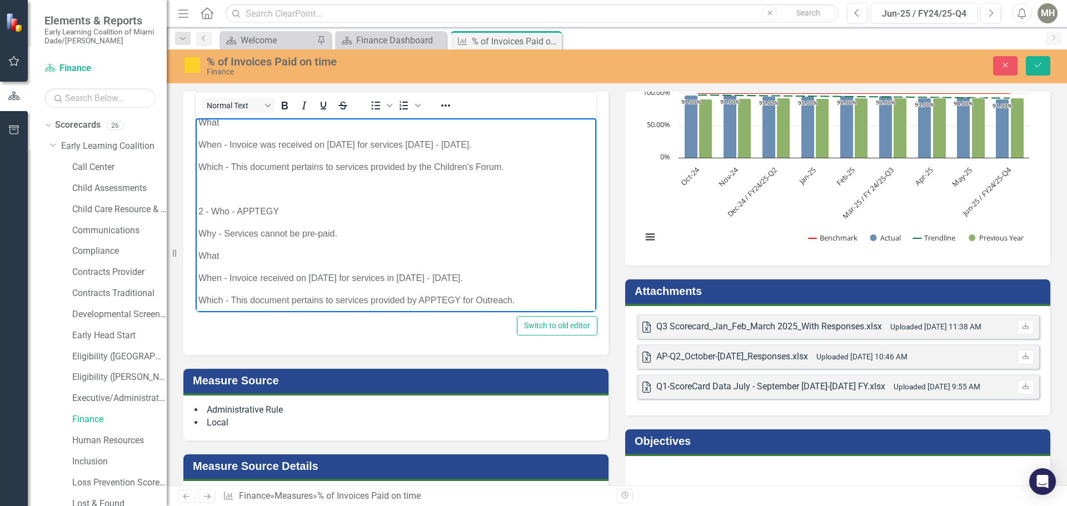
scroll to position [56, 0]
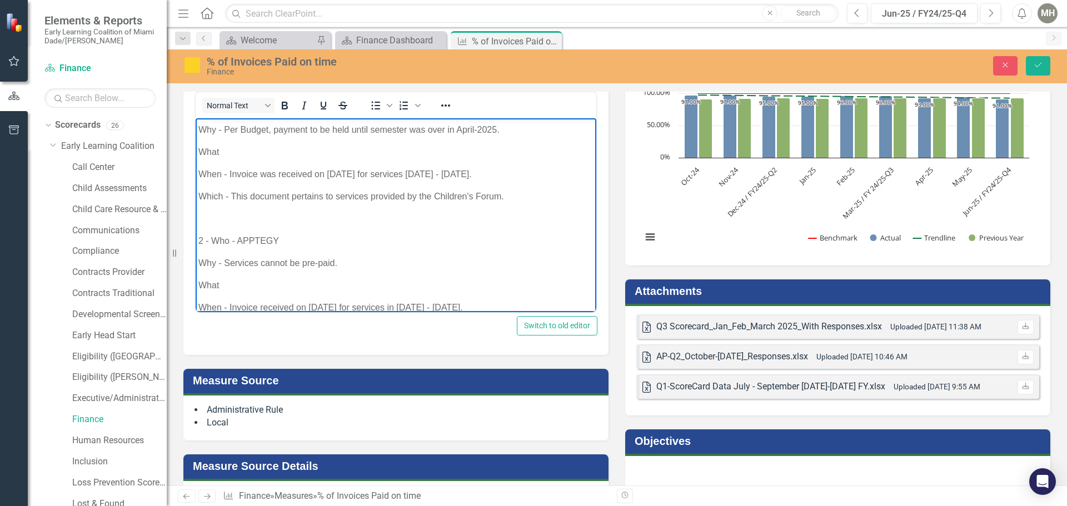
click at [509, 196] on p "Which - This document pertains to services provided by the Children's Forum." at bounding box center [395, 196] width 395 height 13
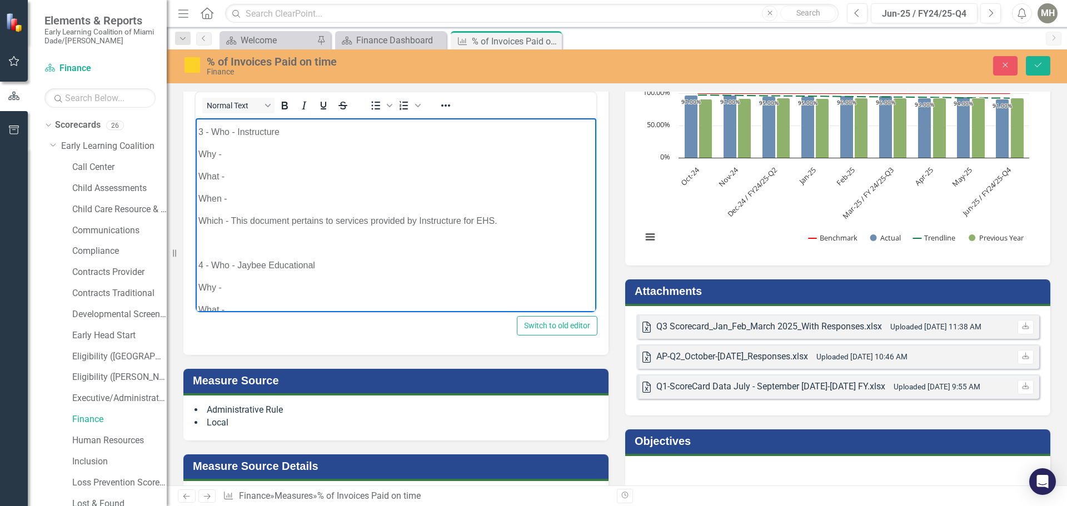
scroll to position [278, 0]
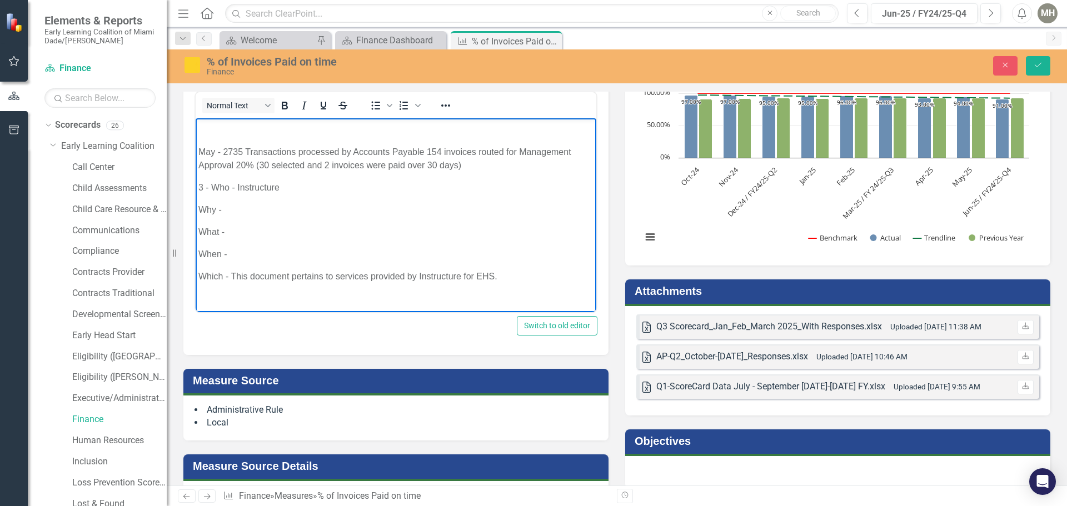
click at [257, 209] on p "Why -" at bounding box center [395, 209] width 395 height 13
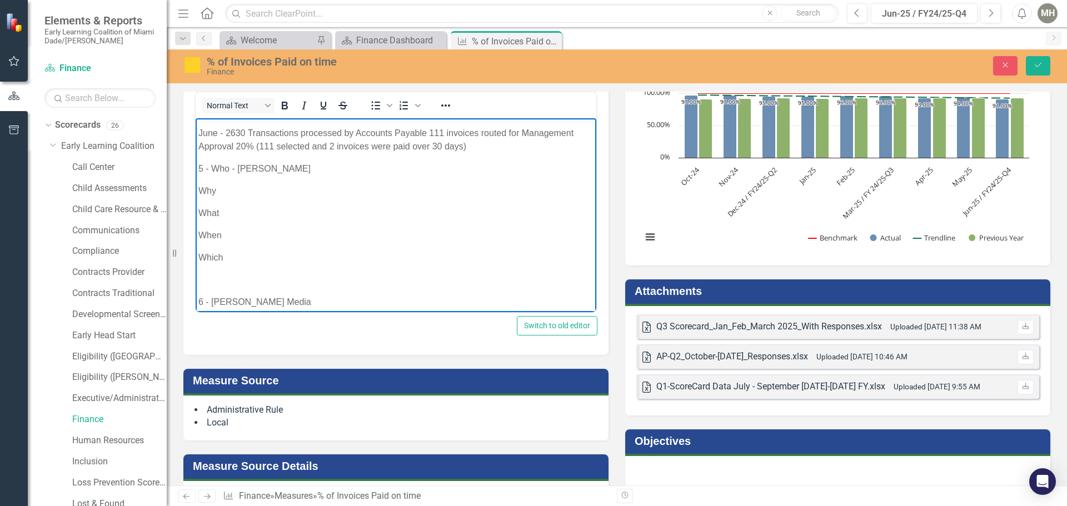
scroll to position [571, 0]
click at [229, 195] on p "Why" at bounding box center [395, 196] width 395 height 13
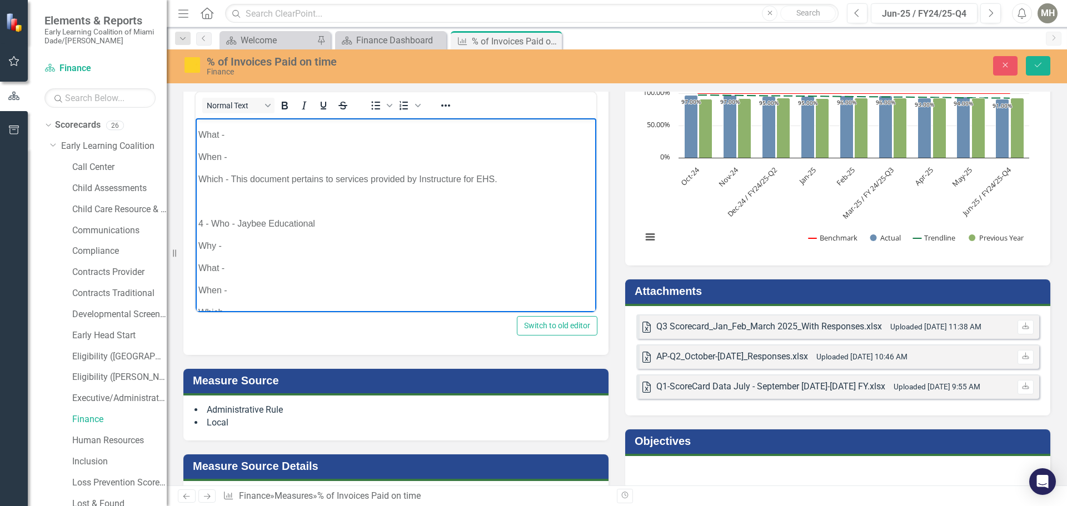
scroll to position [445, 0]
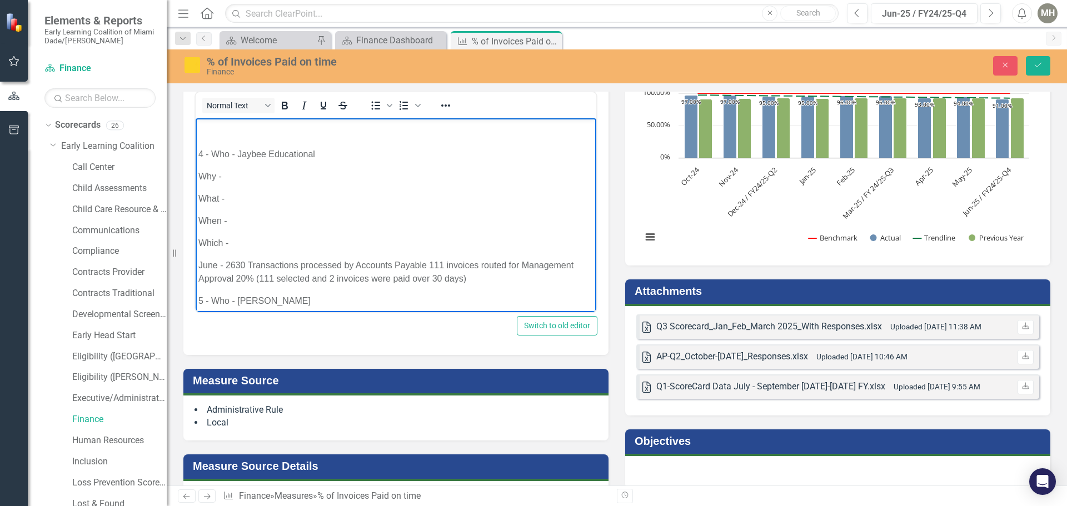
click at [243, 221] on p "When -" at bounding box center [395, 221] width 395 height 13
drag, startPoint x: 231, startPoint y: 220, endPoint x: 429, endPoint y: 220, distance: 198.4
click at [429, 220] on p "When - Invoice dated [DATE] received on [DATE]" at bounding box center [395, 221] width 395 height 13
copy p "Invoice dated 5/15/2025 received on 6/6/2025"
click at [381, 296] on p "5 - Who - [PERSON_NAME]" at bounding box center [395, 301] width 395 height 13
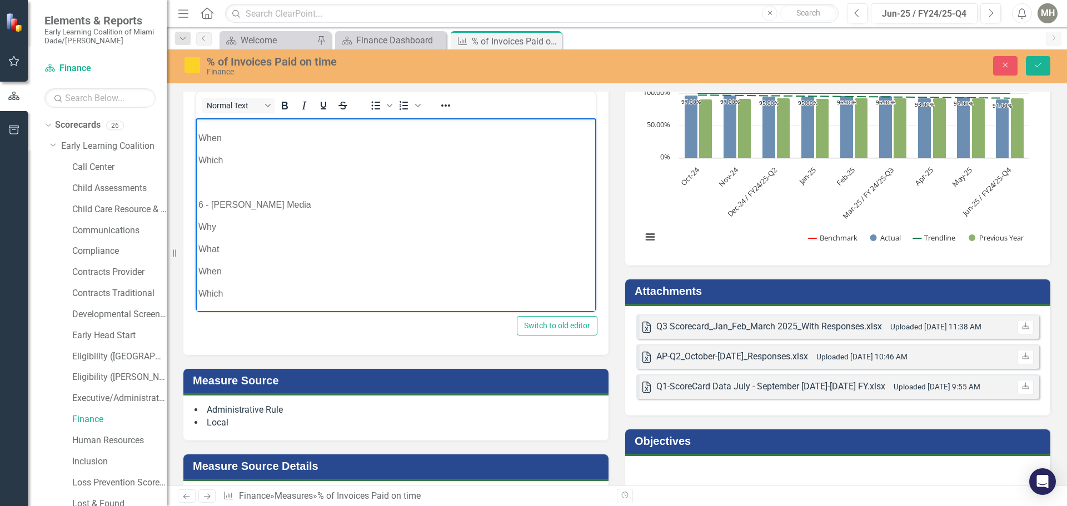
scroll to position [267, 0]
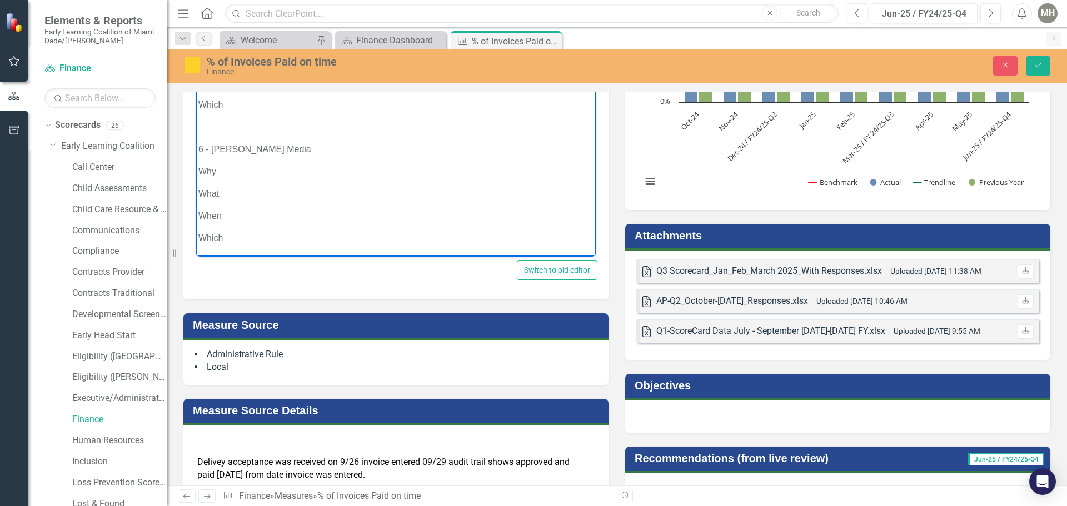
click at [211, 169] on p "Why" at bounding box center [395, 171] width 395 height 13
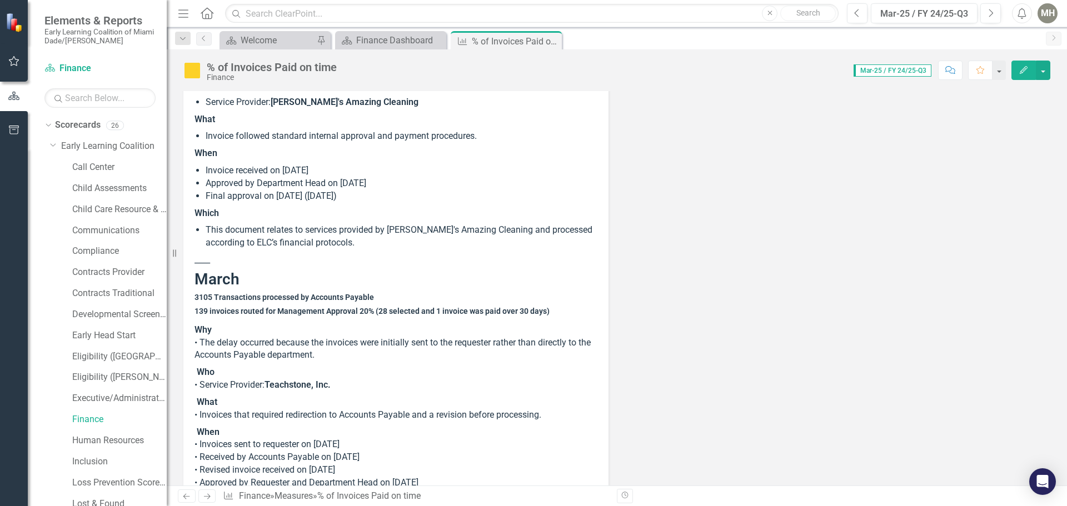
scroll to position [834, 0]
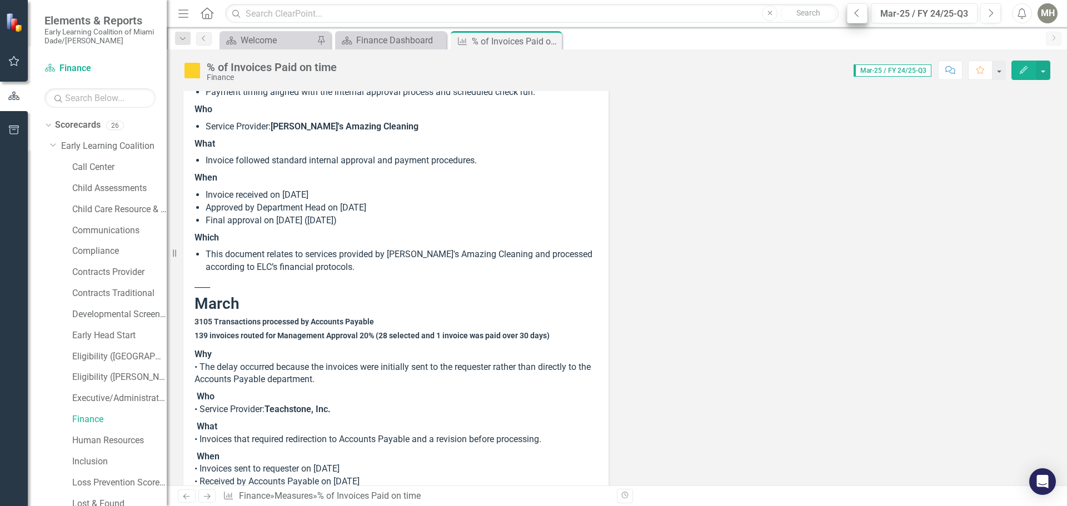
click at [854, 12] on button "Previous" at bounding box center [857, 13] width 21 height 20
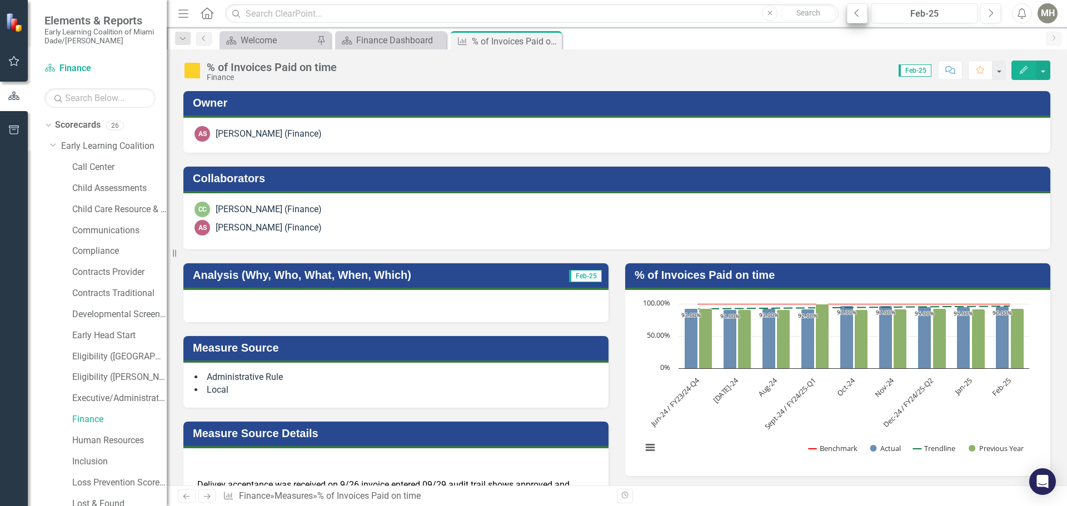
click at [855, 12] on icon "Previous" at bounding box center [857, 13] width 6 height 10
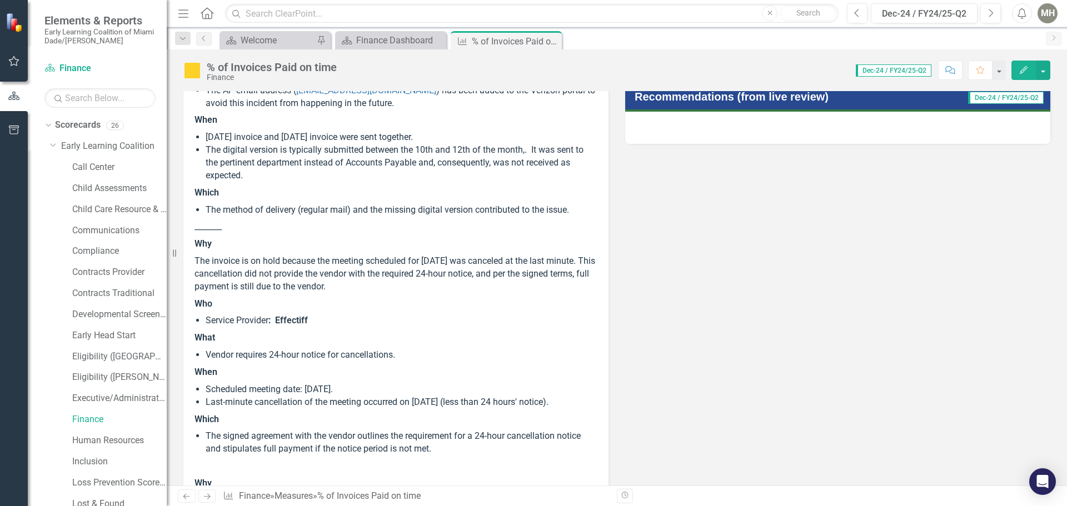
scroll to position [611, 0]
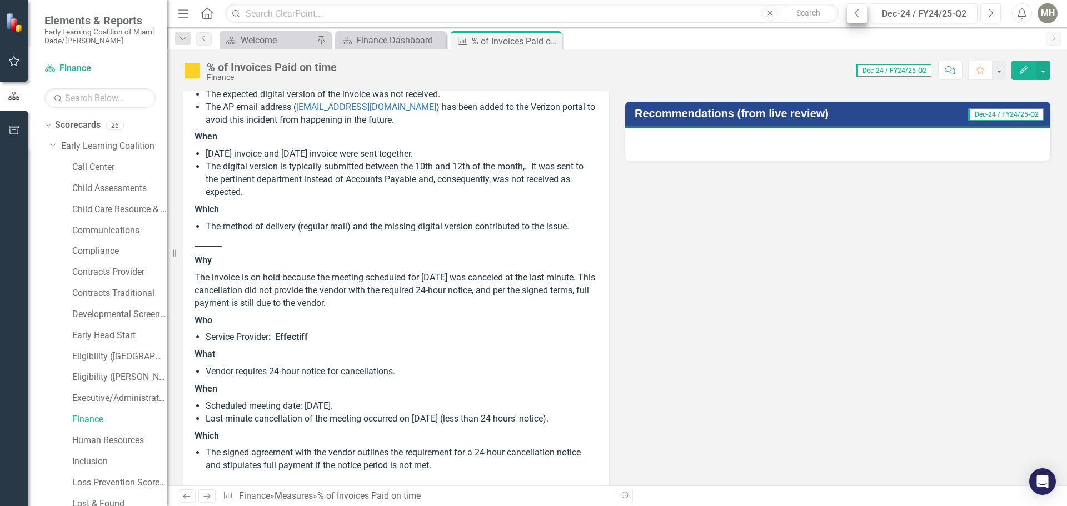
click at [859, 13] on icon "Previous" at bounding box center [857, 13] width 6 height 10
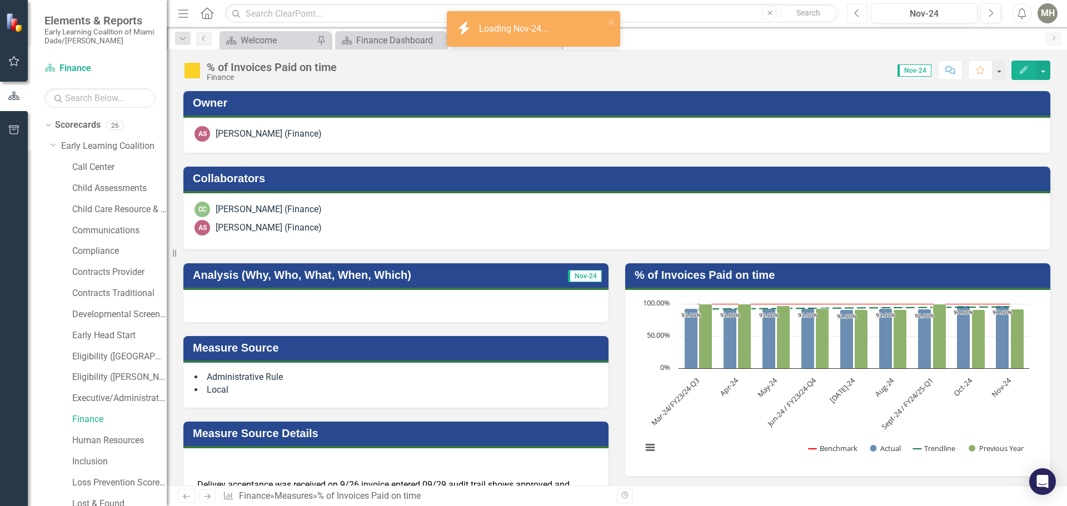
click at [859, 12] on icon "Previous" at bounding box center [857, 13] width 6 height 10
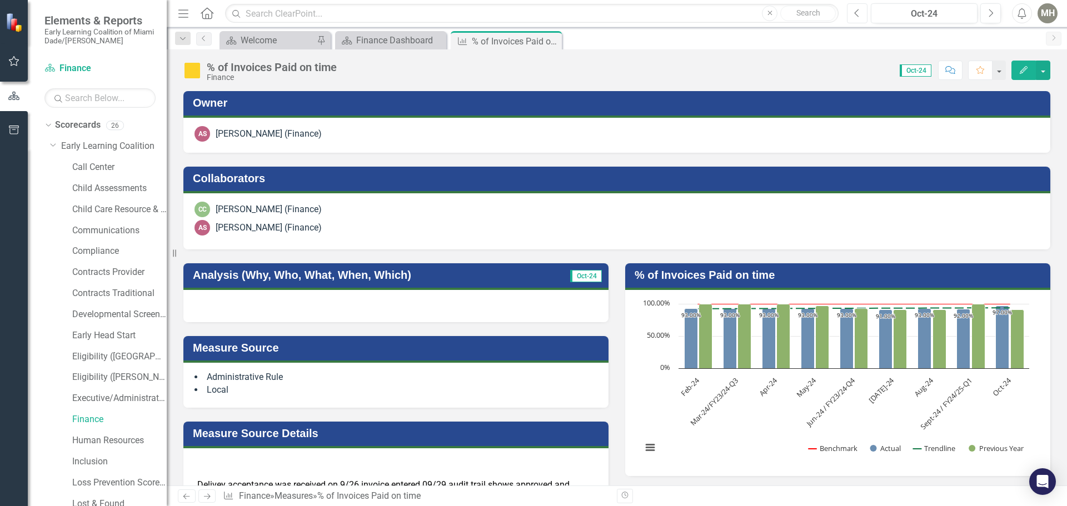
click at [861, 13] on button "Previous" at bounding box center [857, 13] width 21 height 20
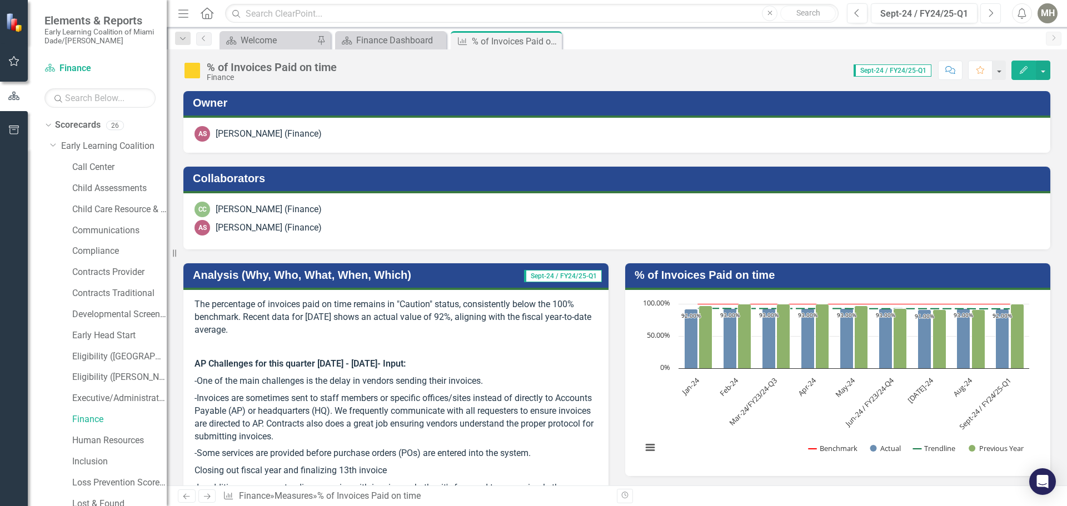
click at [989, 13] on icon "Next" at bounding box center [991, 13] width 6 height 10
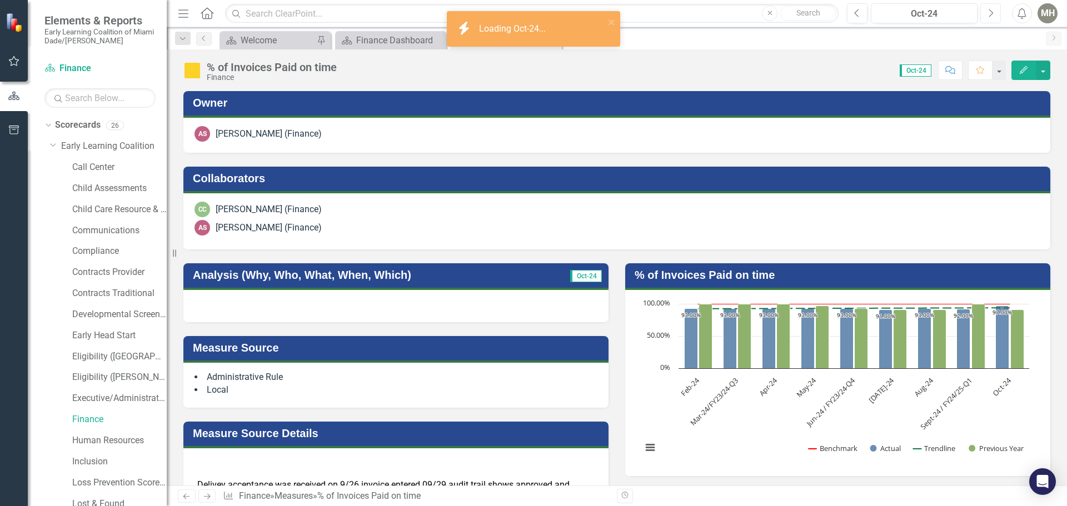
click at [986, 11] on button "Next" at bounding box center [990, 13] width 21 height 20
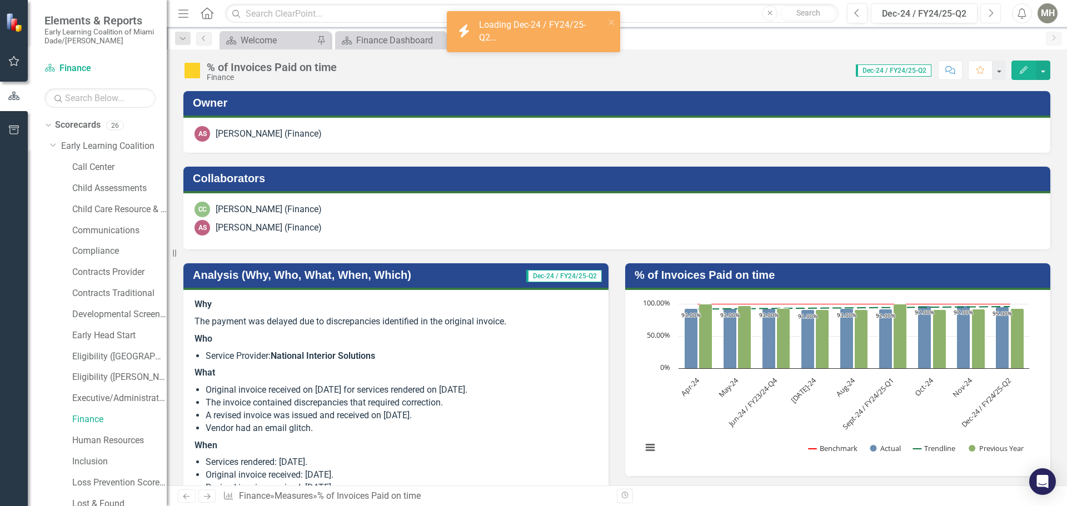
click at [988, 11] on button "Next" at bounding box center [990, 13] width 21 height 20
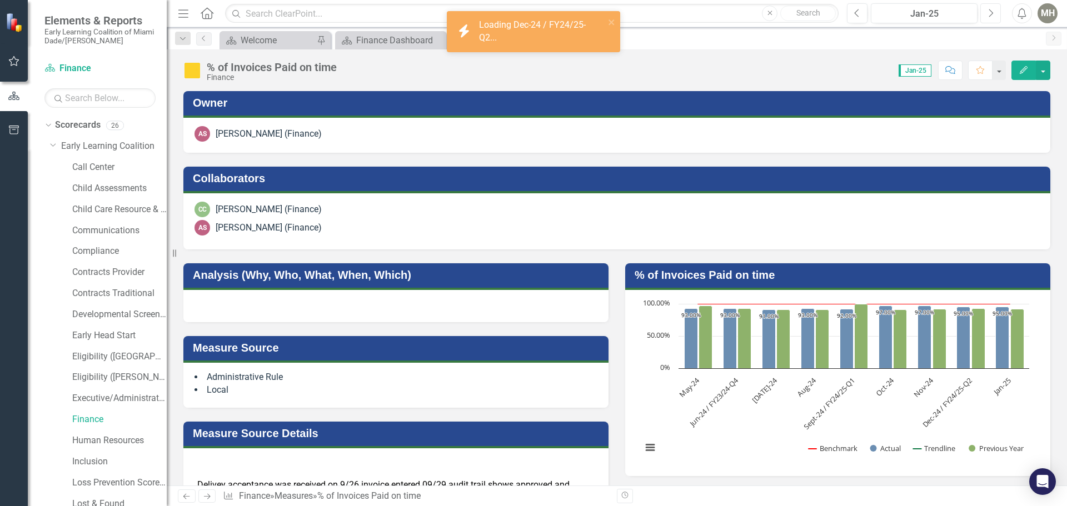
click at [988, 11] on icon "Next" at bounding box center [991, 13] width 6 height 10
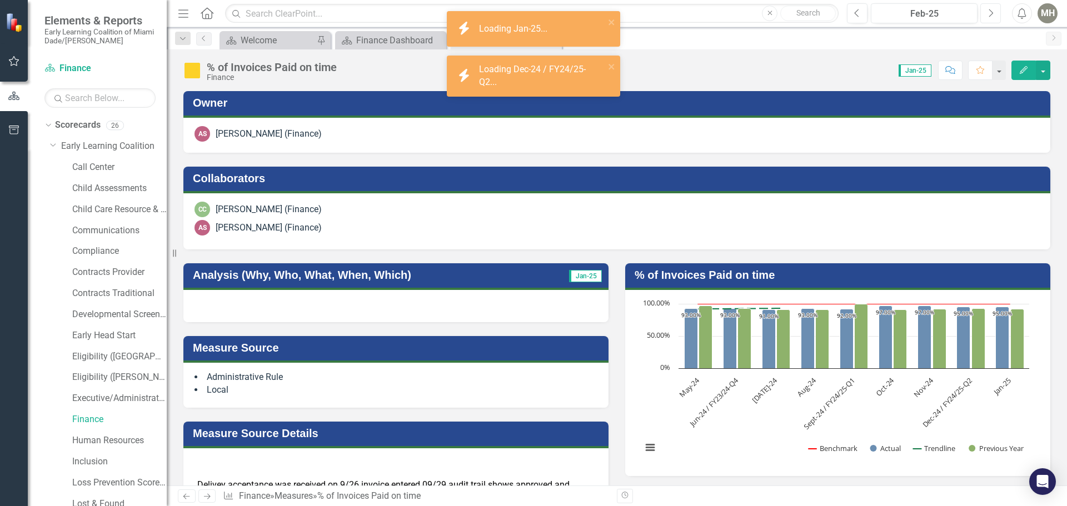
click at [988, 11] on icon "Next" at bounding box center [991, 13] width 6 height 10
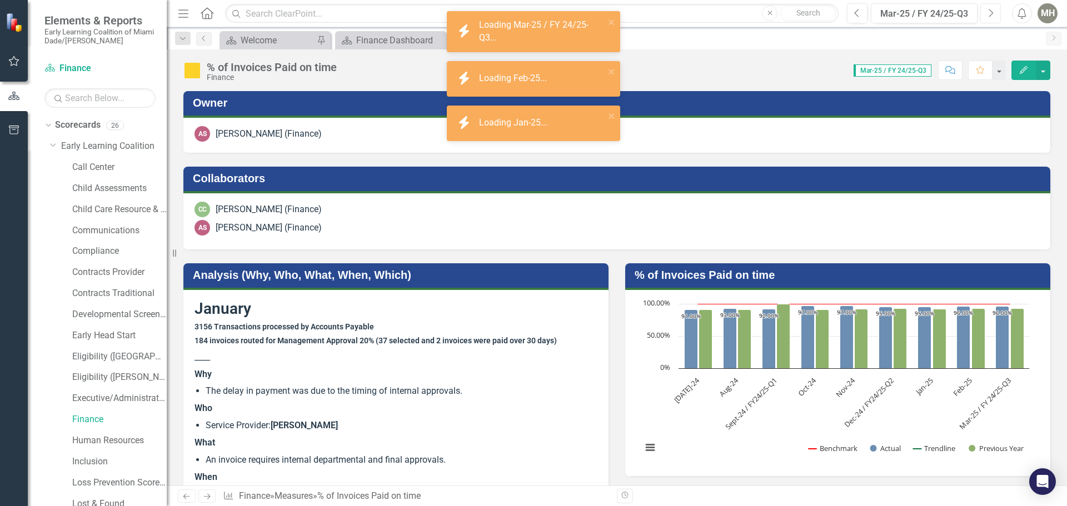
click at [988, 11] on icon "Next" at bounding box center [991, 13] width 6 height 10
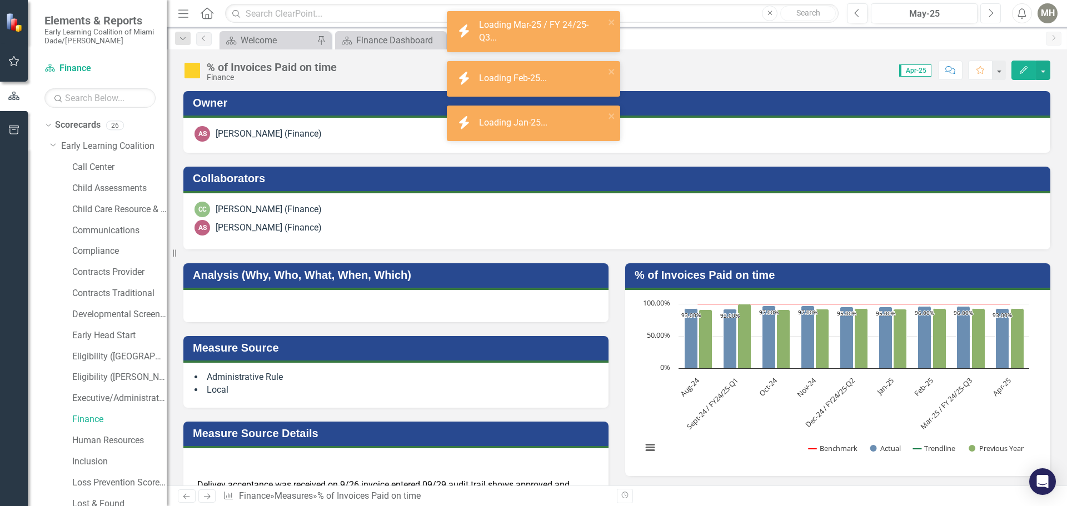
click at [988, 11] on icon "Next" at bounding box center [991, 13] width 6 height 10
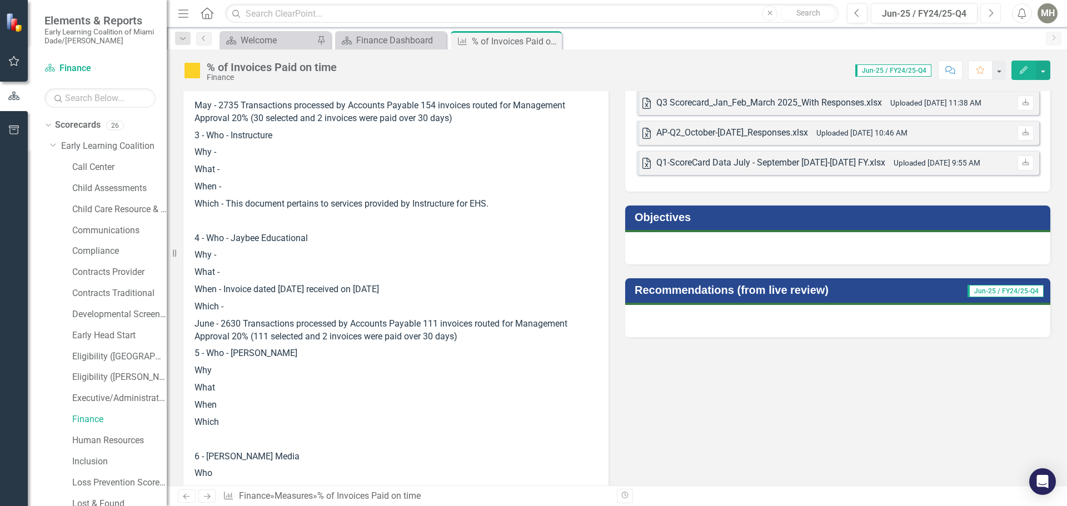
scroll to position [445, 0]
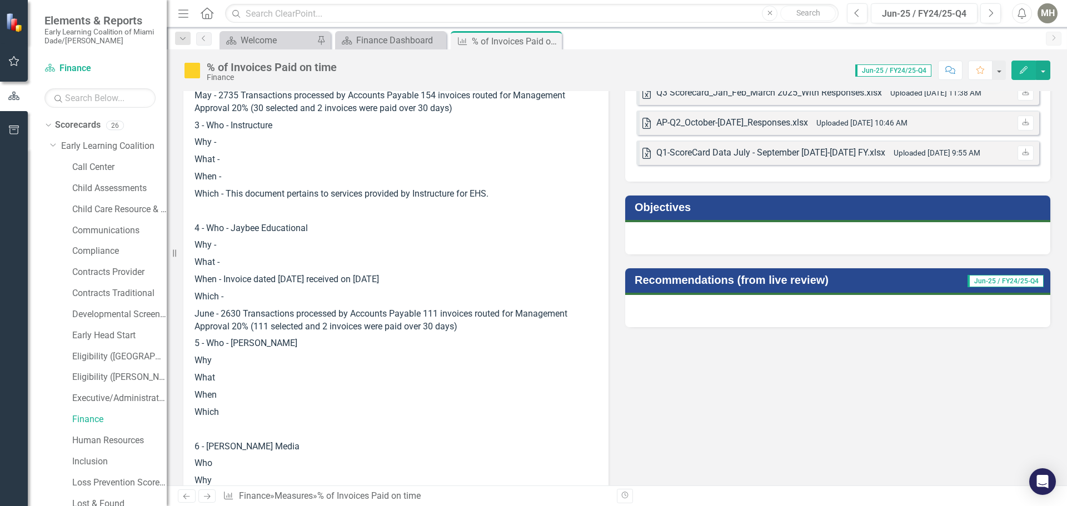
click at [226, 357] on p "Why" at bounding box center [396, 360] width 403 height 17
click at [230, 357] on p "Why" at bounding box center [396, 360] width 403 height 17
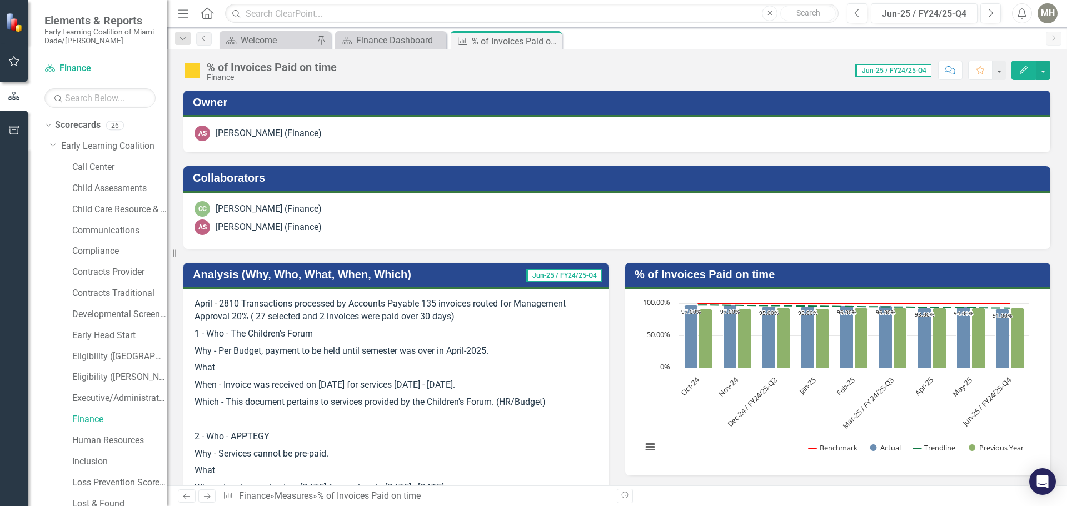
scroll to position [0, 0]
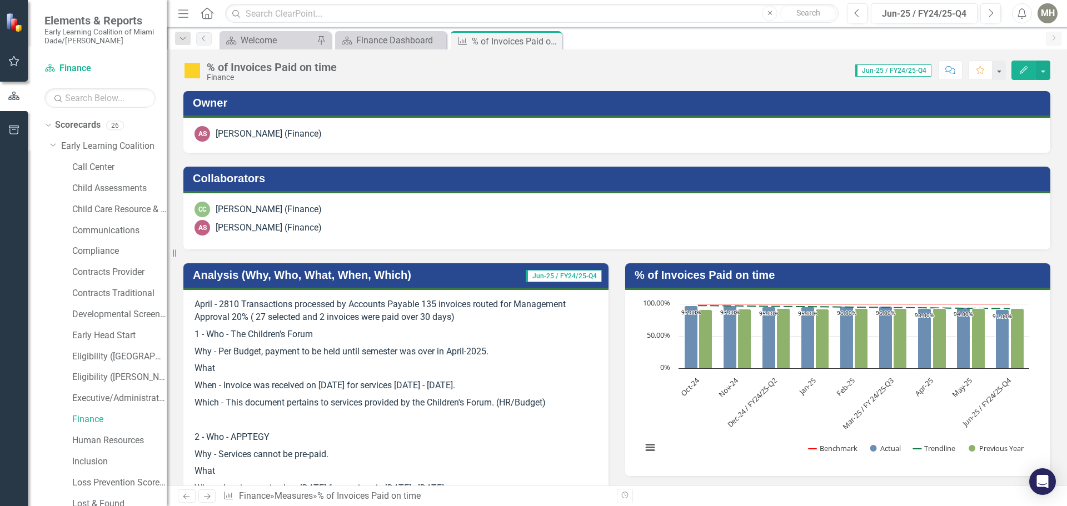
click at [297, 269] on h3 "Analysis (Why, Who, What, When, Which)" at bounding box center [344, 275] width 303 height 12
click at [312, 272] on h3 "Analysis (Why, Who, What, When, Which)" at bounding box center [344, 275] width 303 height 12
click at [315, 271] on h3 "Analysis (Why, Who, What, When, Which)" at bounding box center [344, 275] width 303 height 12
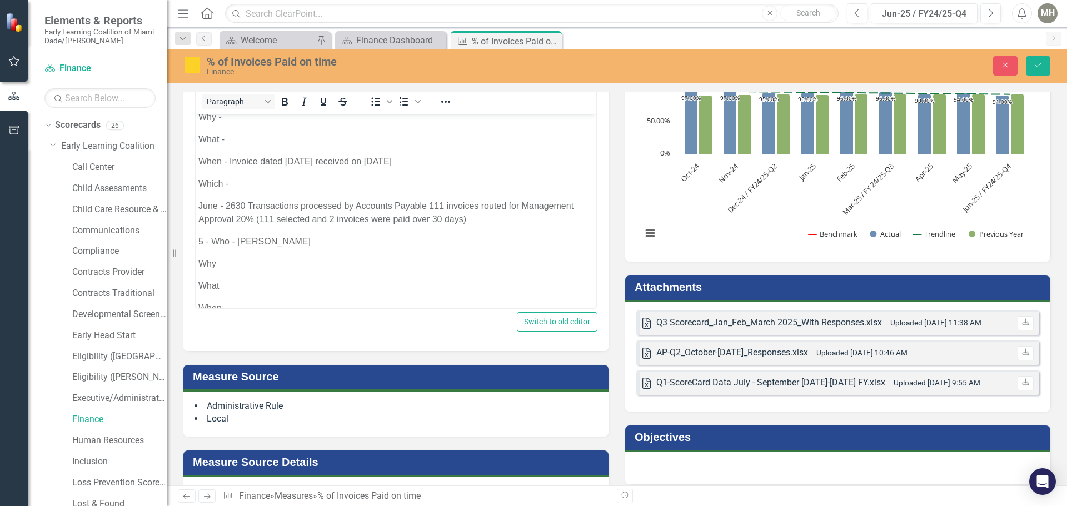
scroll to position [556, 0]
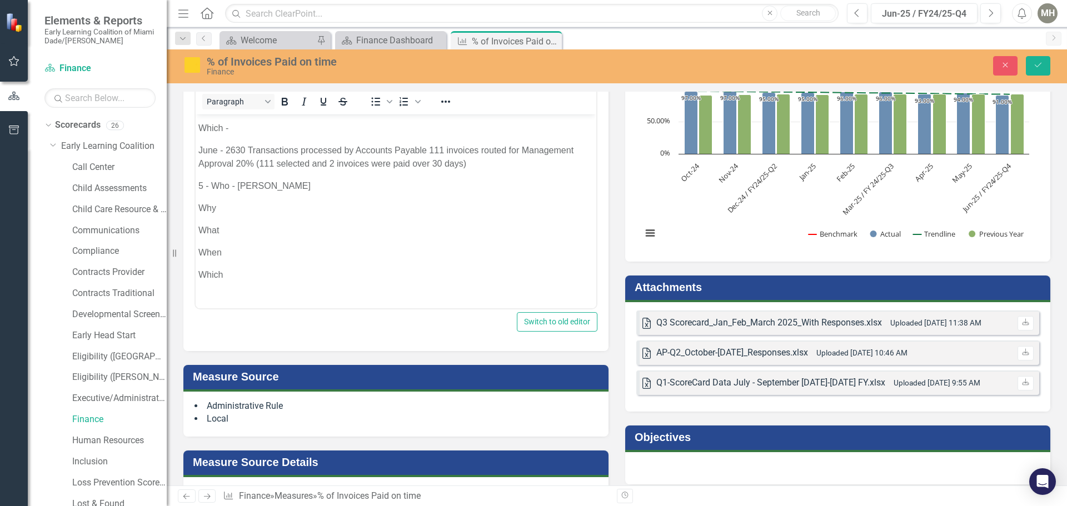
click at [249, 198] on body "April - 2810 Transactions processed by Accounts Payable 135 invoices routed for…" at bounding box center [396, 4] width 401 height 890
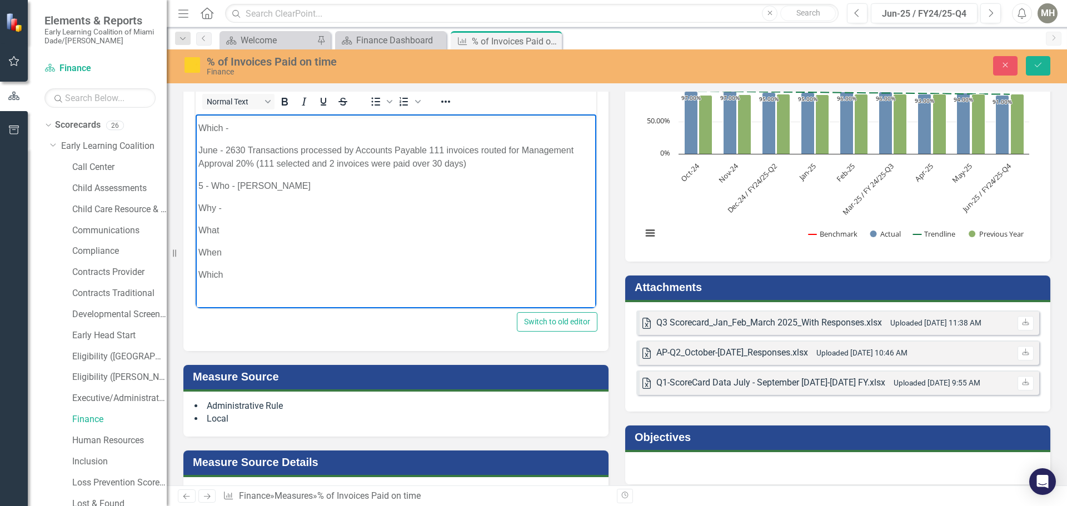
click at [241, 207] on p "Why -" at bounding box center [395, 208] width 395 height 13
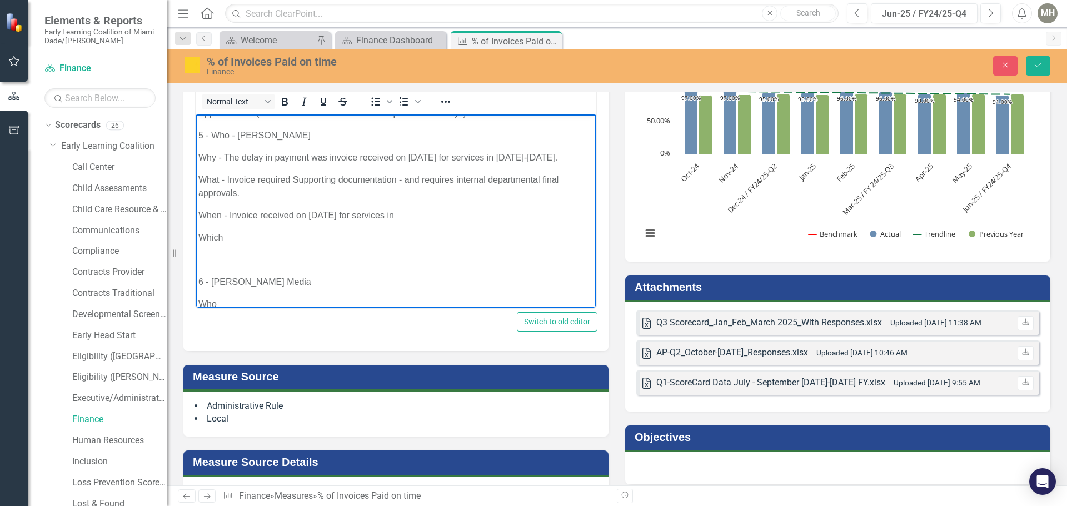
scroll to position [611, 0]
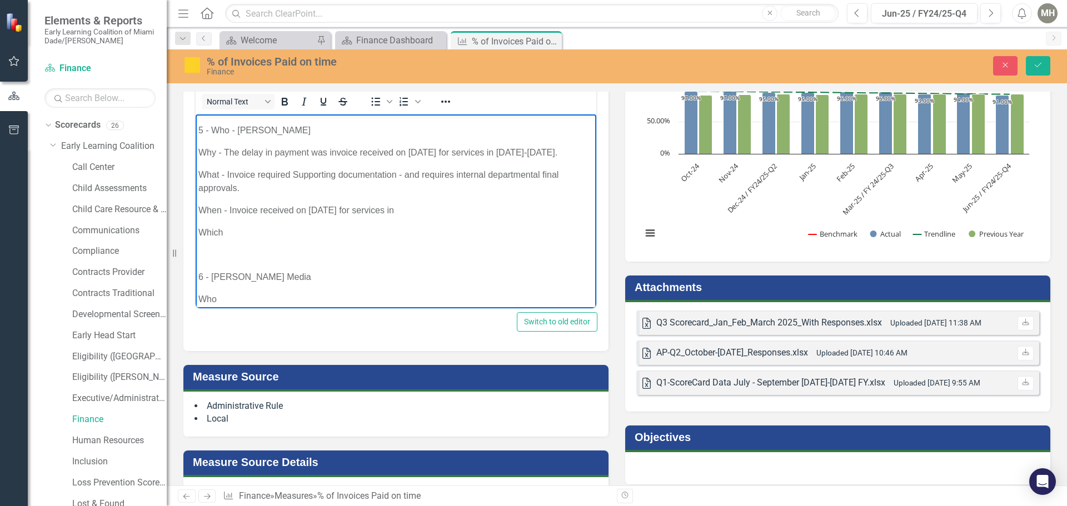
drag, startPoint x: 398, startPoint y: 221, endPoint x: 406, endPoint y: 221, distance: 7.8
click at [406, 217] on p "When - Invoice received on [DATE] for services in" at bounding box center [395, 210] width 395 height 13
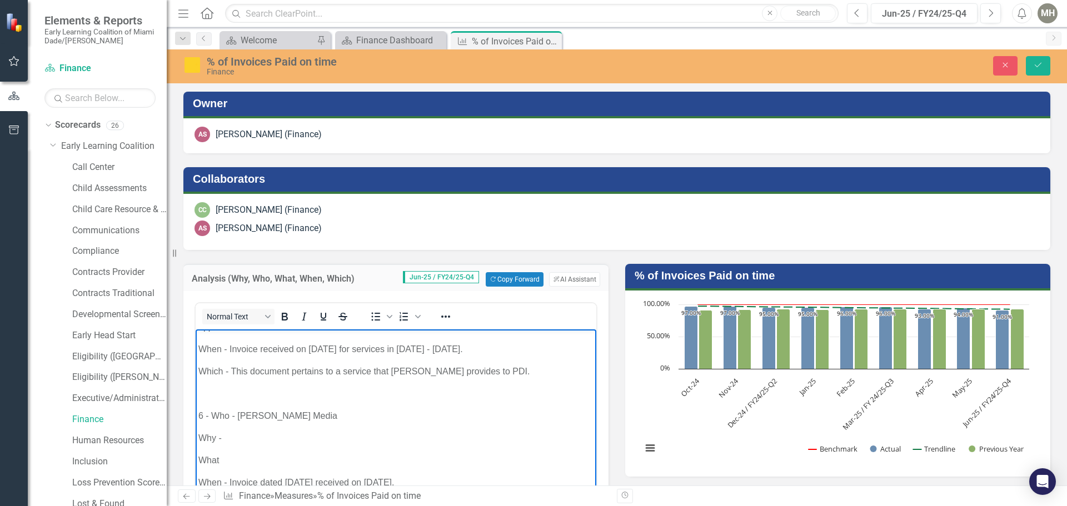
scroll to position [104, 0]
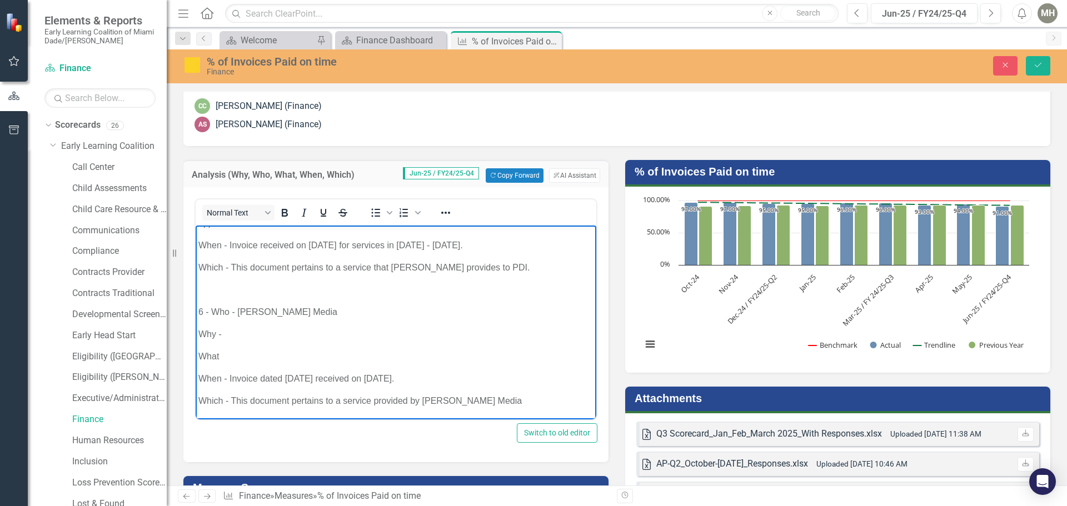
click at [492, 402] on p "Which - This document pertains to a service provided by Gardner Media" at bounding box center [395, 401] width 395 height 13
click at [271, 352] on p "What" at bounding box center [395, 356] width 395 height 13
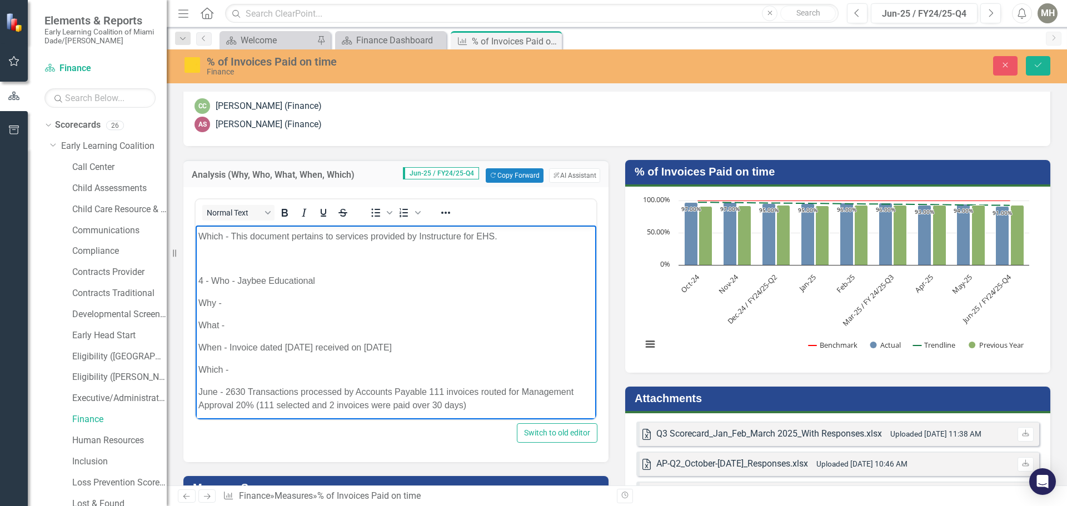
scroll to position [423, 0]
click at [247, 369] on p "Which -" at bounding box center [395, 372] width 395 height 13
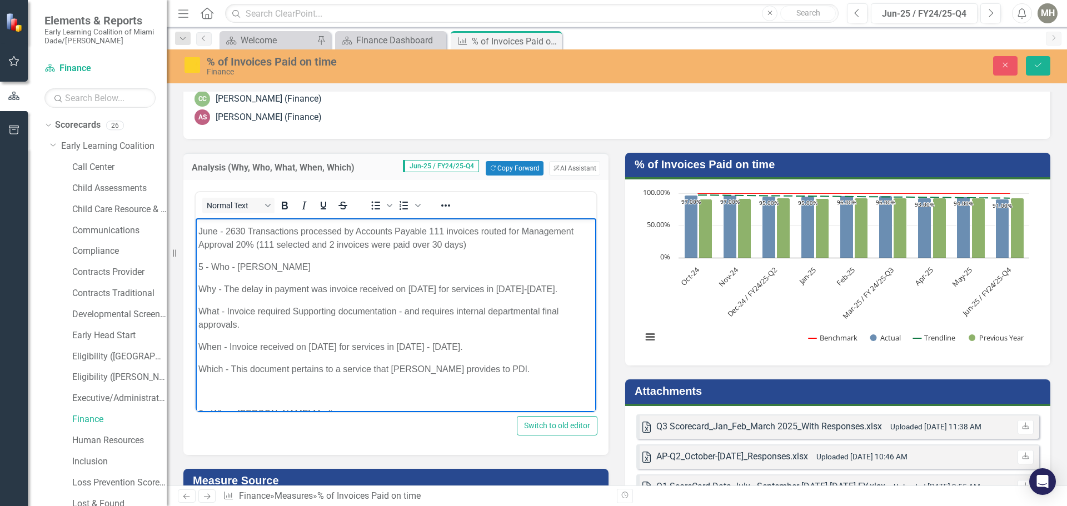
scroll to position [611, 0]
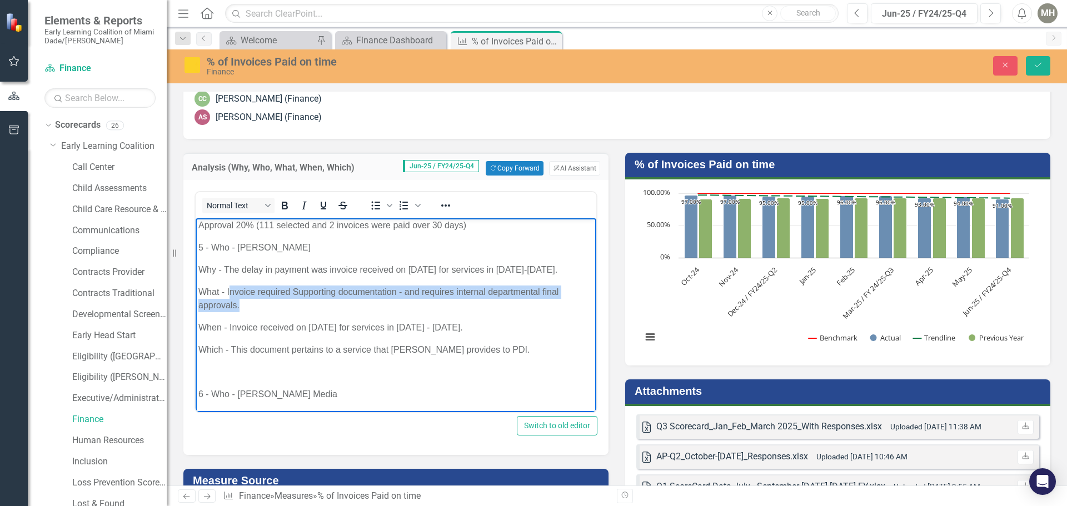
drag, startPoint x: 228, startPoint y: 290, endPoint x: 243, endPoint y: 301, distance: 18.2
click at [243, 301] on p "What - Invoice required Supporting documentation - and requires internal depart…" at bounding box center [395, 299] width 395 height 27
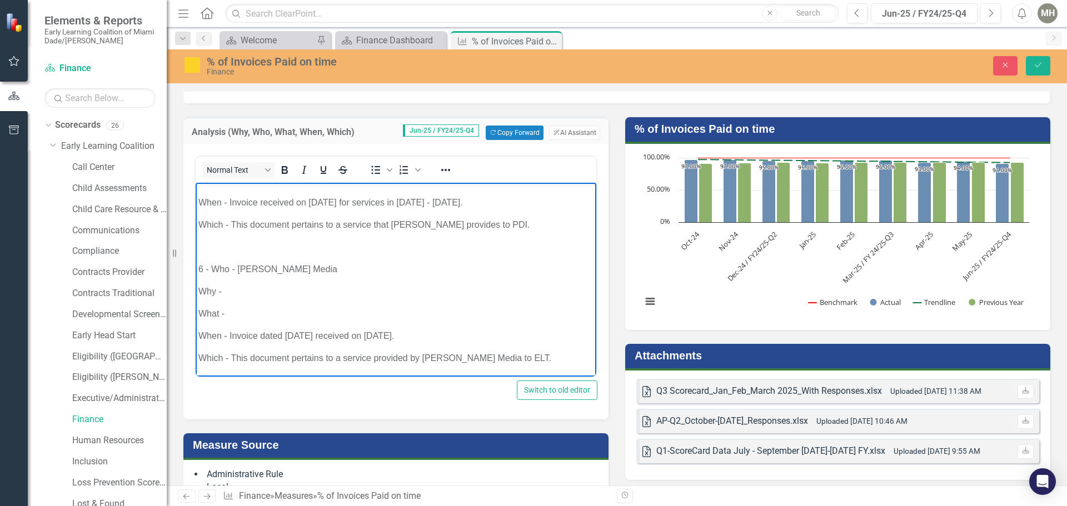
scroll to position [167, 0]
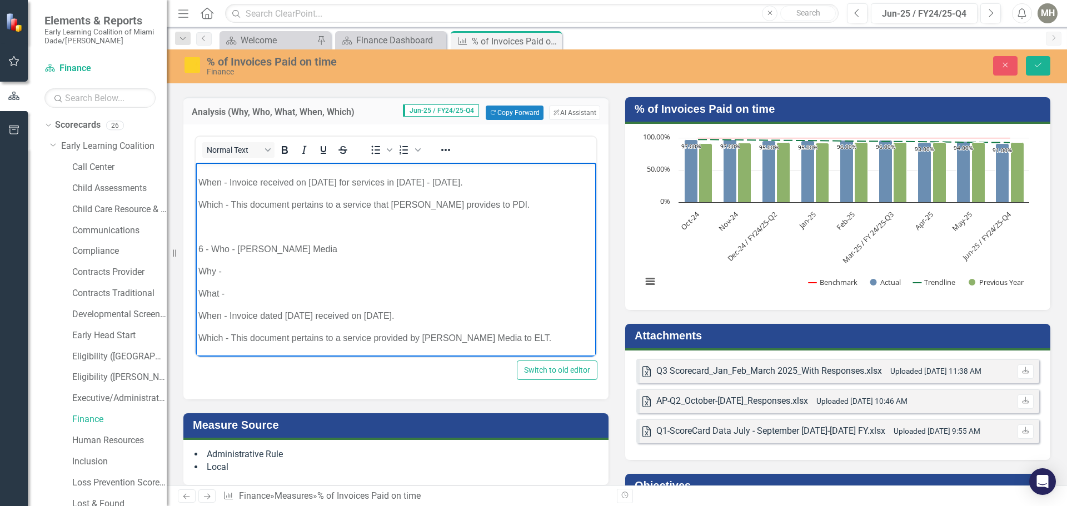
click at [245, 268] on p "Why -" at bounding box center [395, 271] width 395 height 13
click at [244, 293] on p "What -" at bounding box center [395, 293] width 395 height 13
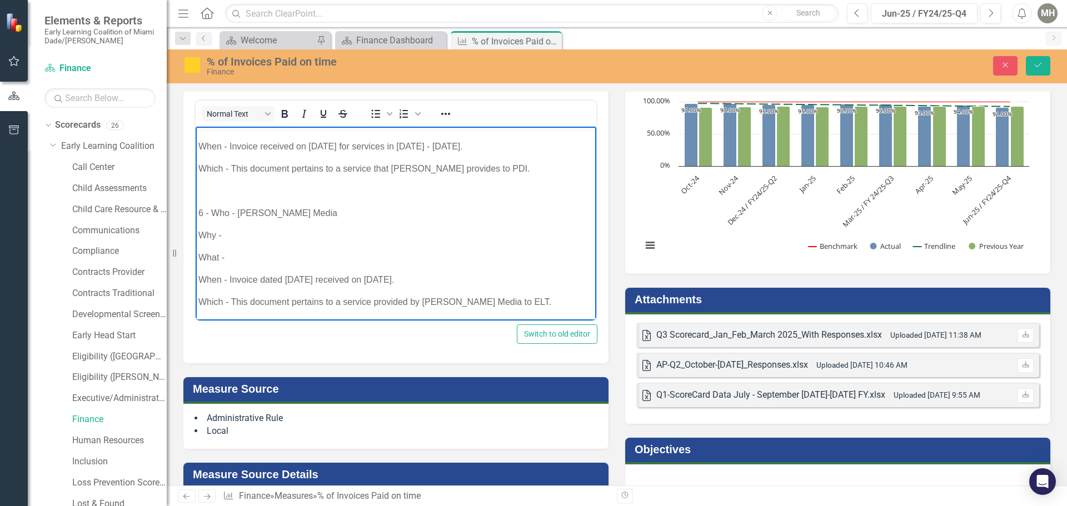
scroll to position [222, 0]
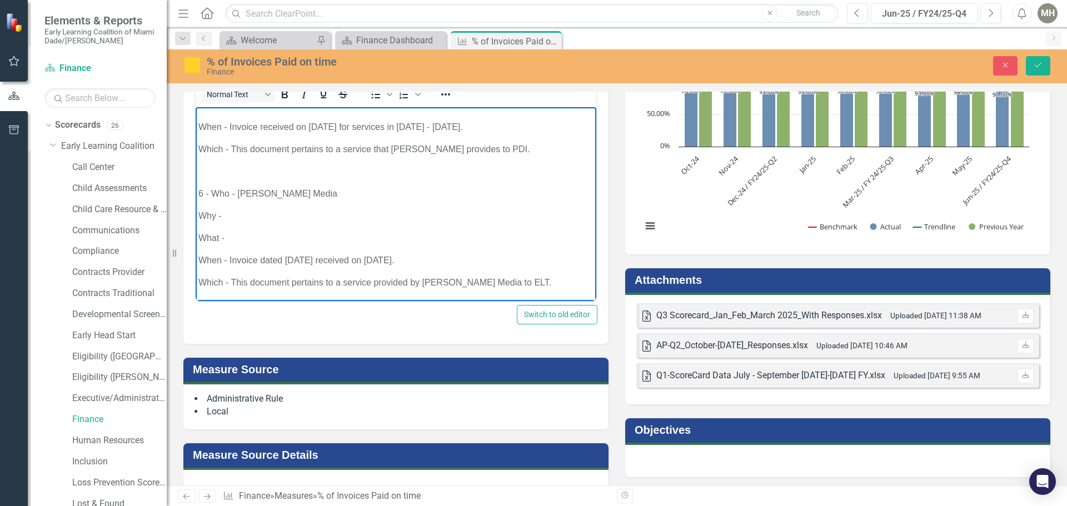
click at [240, 216] on p "Why -" at bounding box center [395, 216] width 395 height 13
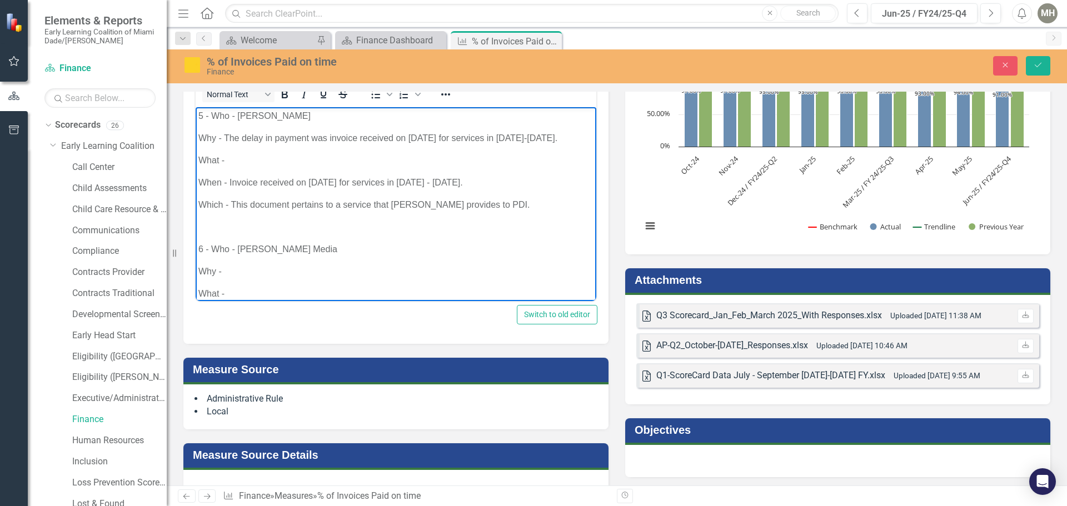
scroll to position [687, 0]
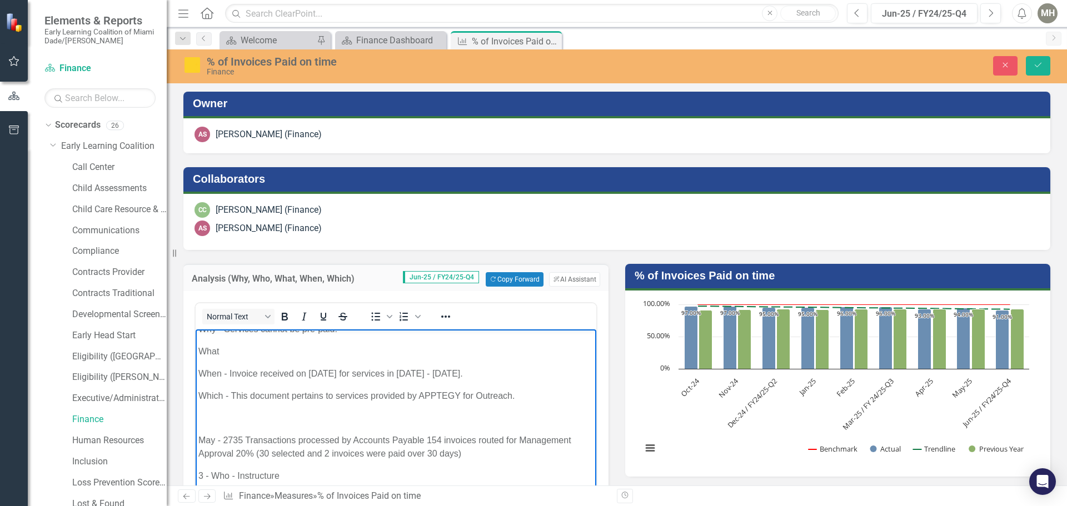
scroll to position [333, 0]
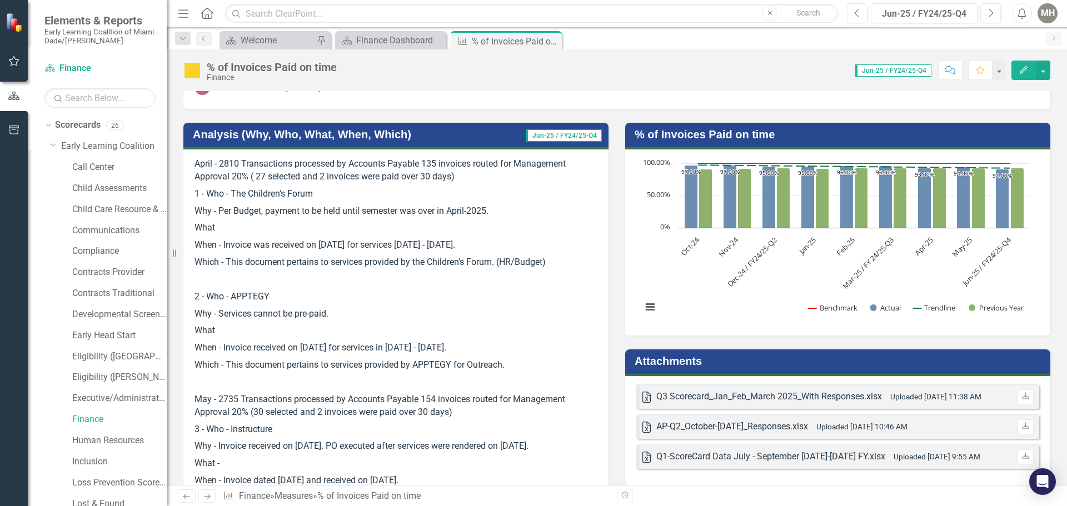
scroll to position [167, 0]
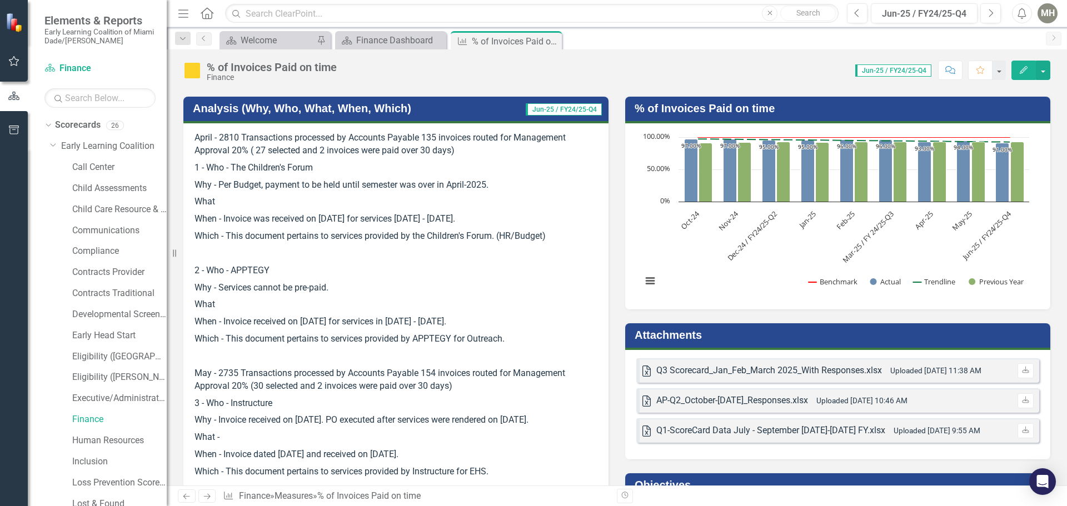
click at [685, 337] on h3 "Attachments" at bounding box center [840, 335] width 410 height 12
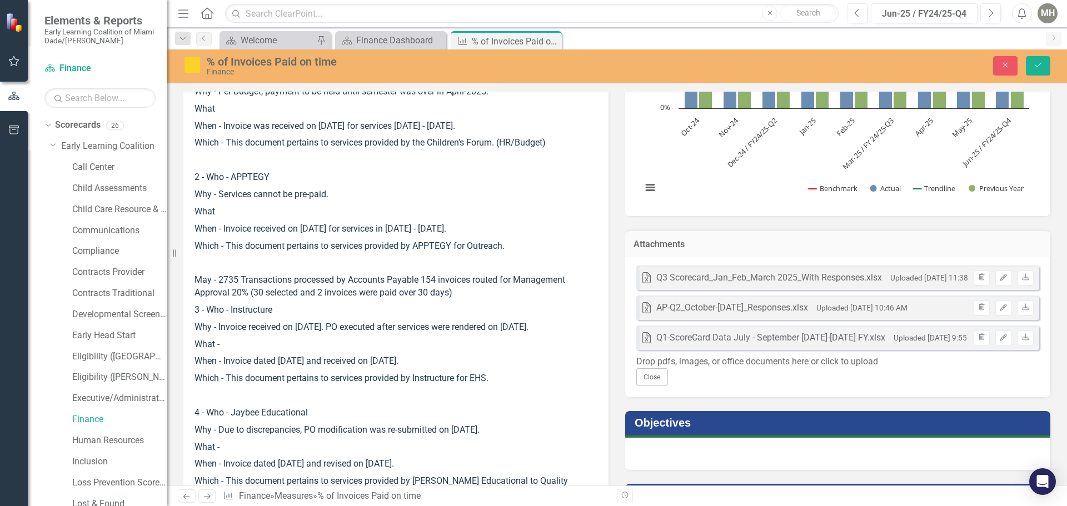
scroll to position [262, 0]
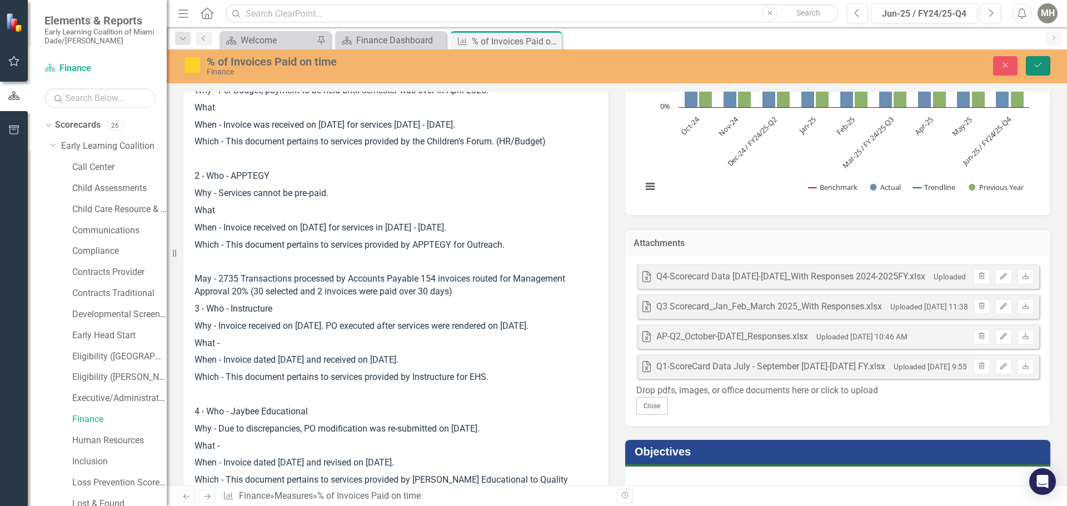
click at [1039, 66] on icon "Save" at bounding box center [1038, 65] width 10 height 8
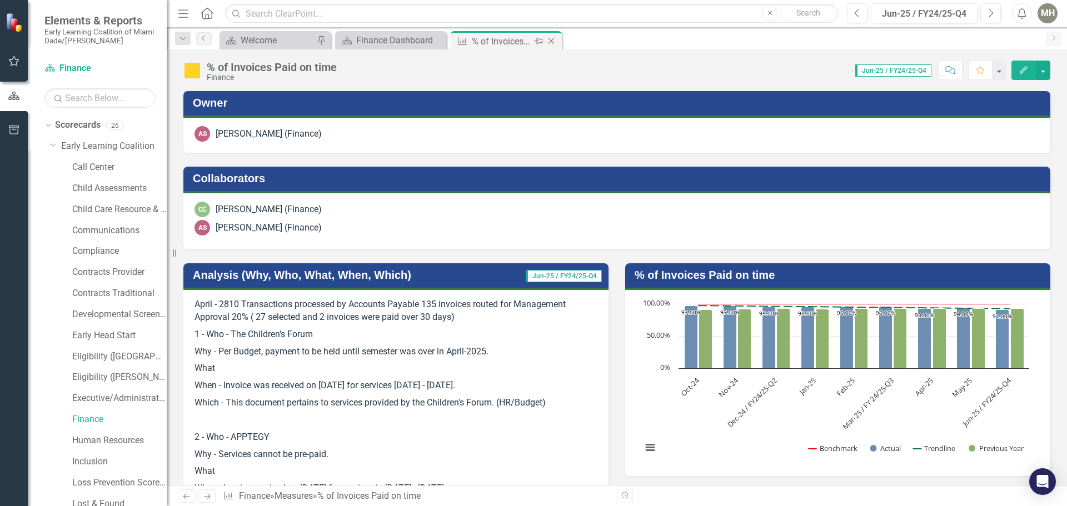
click at [548, 40] on icon "Close" at bounding box center [551, 41] width 11 height 9
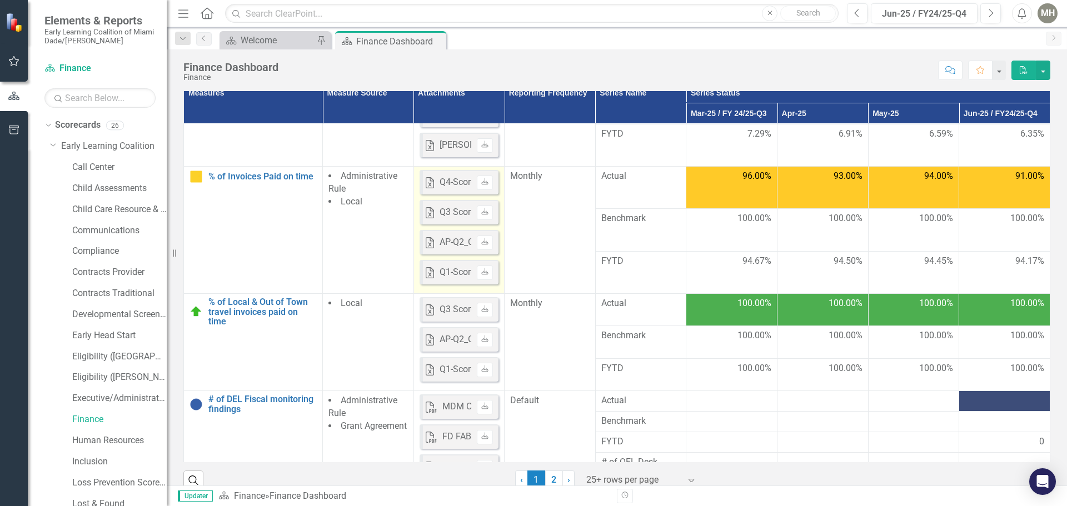
scroll to position [630, 0]
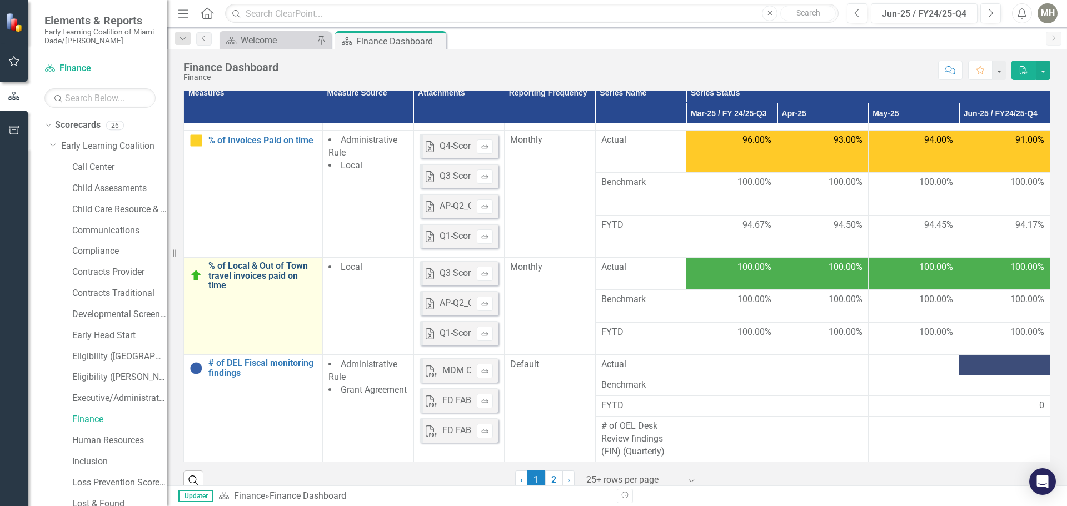
click at [243, 291] on link "% of Local & Out of Town travel invoices paid on time" at bounding box center [262, 275] width 108 height 29
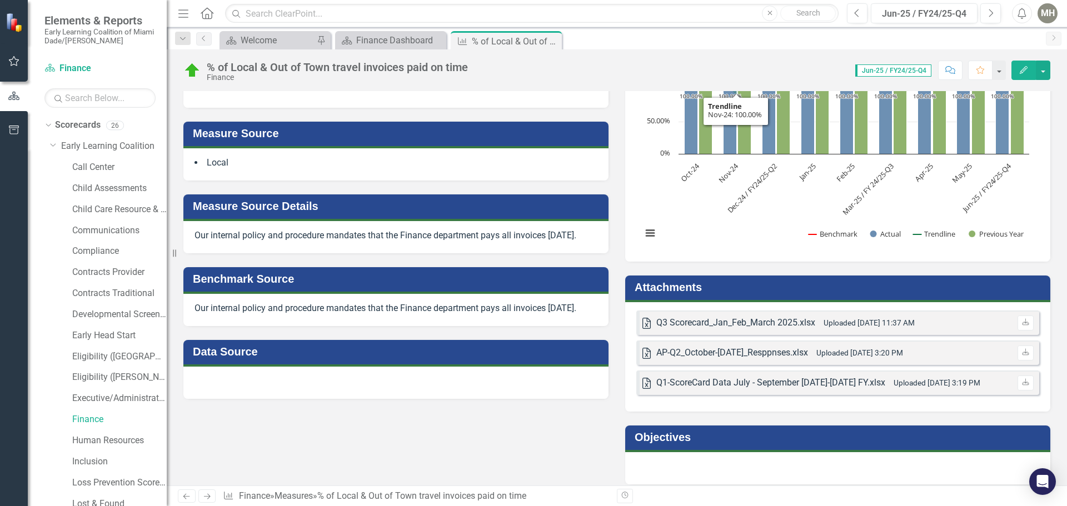
scroll to position [222, 0]
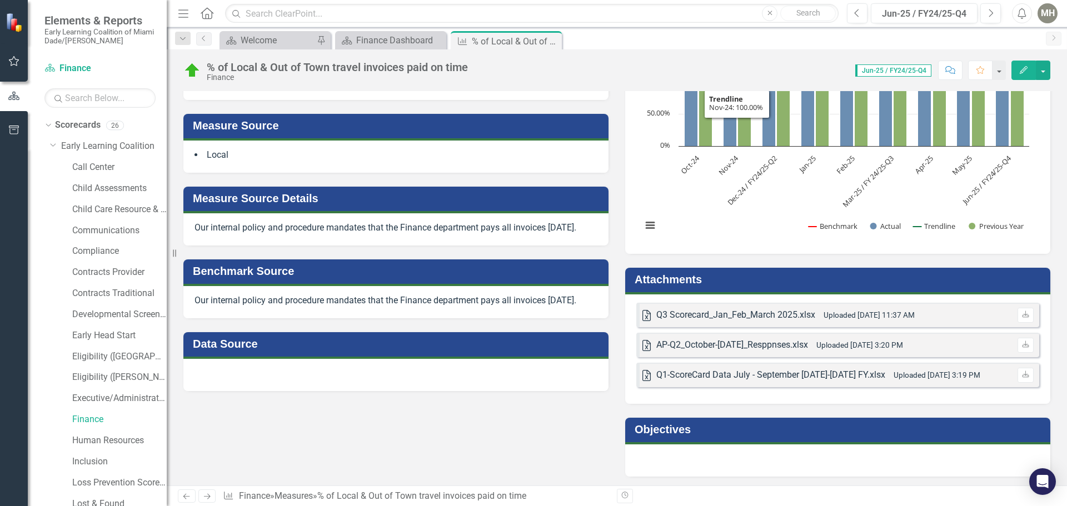
click at [687, 283] on h3 "Attachments" at bounding box center [840, 279] width 410 height 12
click at [689, 281] on h3 "Attachments" at bounding box center [840, 279] width 410 height 12
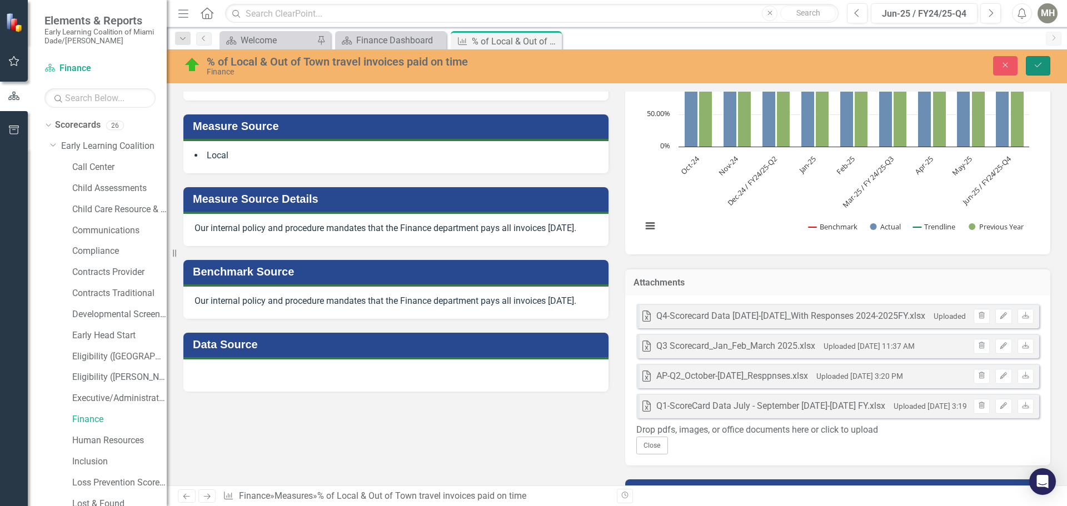
click at [1041, 64] on icon "Save" at bounding box center [1038, 65] width 10 height 8
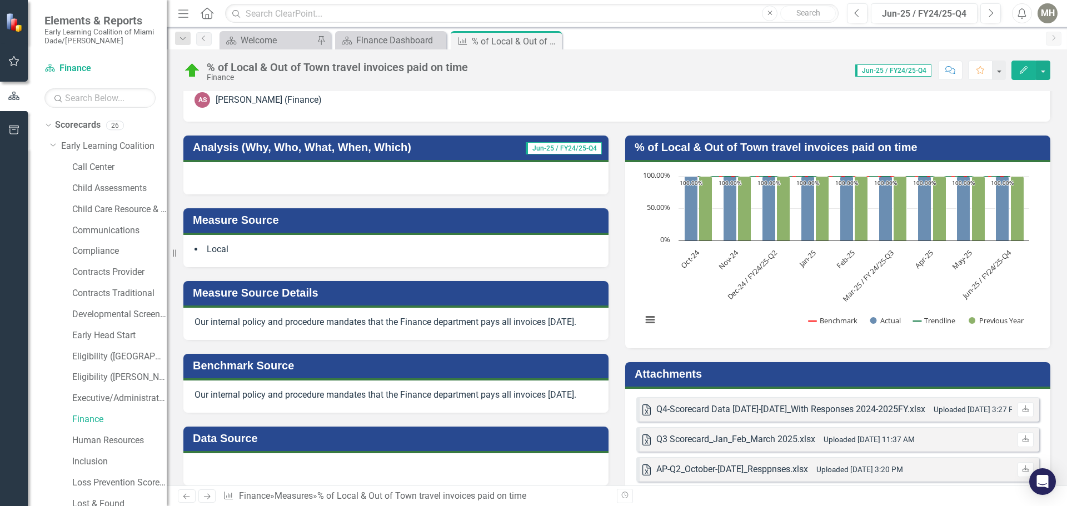
scroll to position [77, 0]
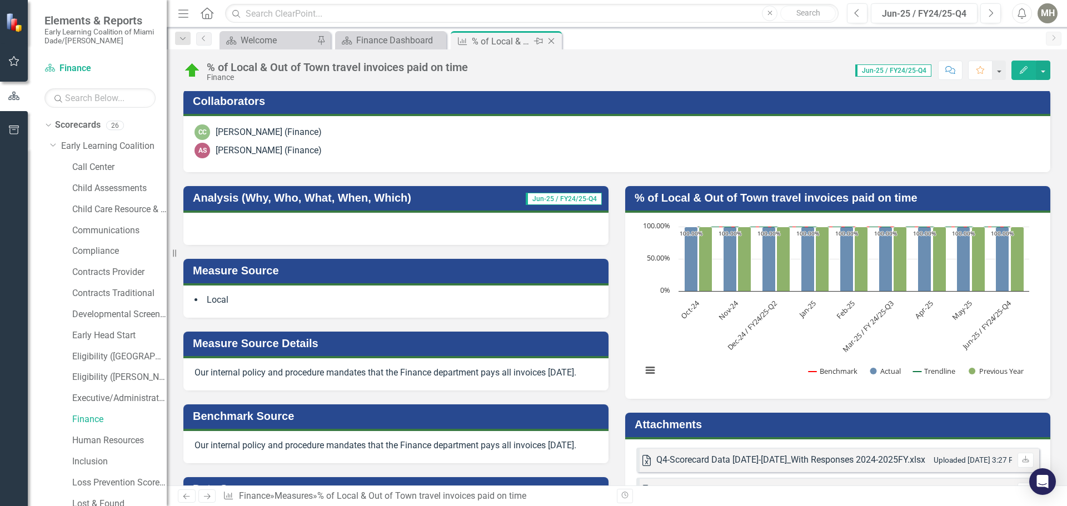
click at [552, 40] on icon "Close" at bounding box center [551, 41] width 11 height 9
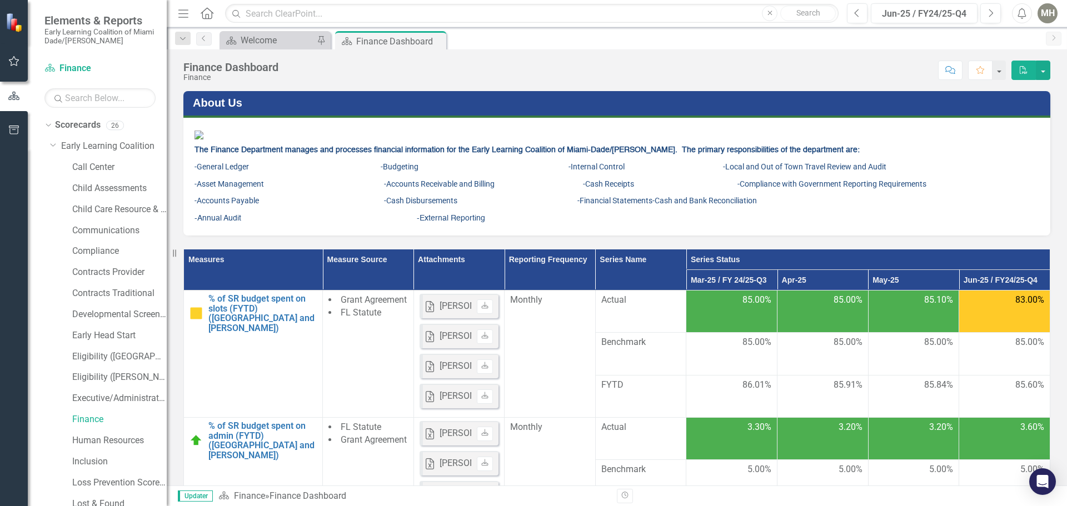
click at [1049, 16] on div "MH" at bounding box center [1048, 13] width 20 height 20
click at [1023, 139] on link "Logout Log Out" at bounding box center [1013, 140] width 88 height 21
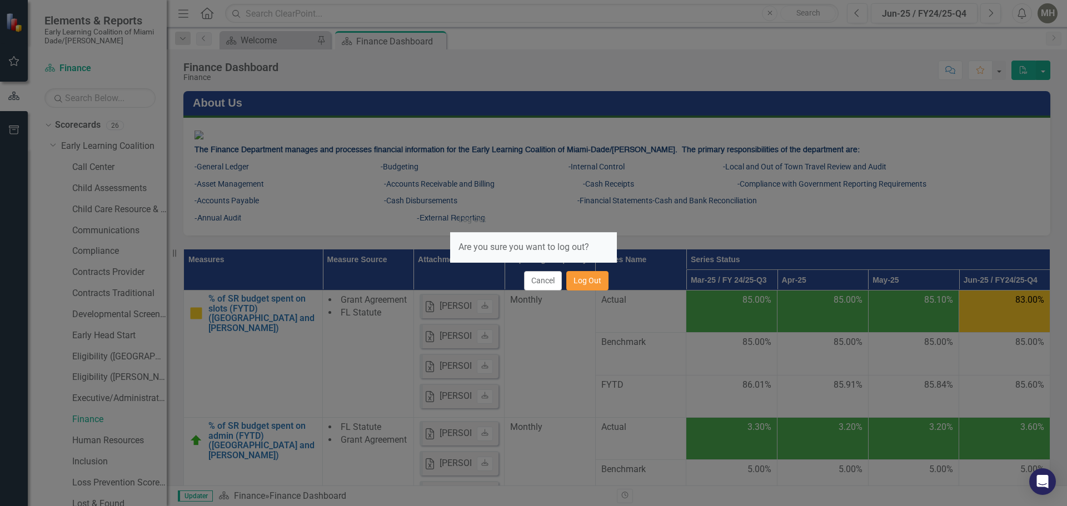
click at [595, 278] on button "Log Out" at bounding box center [587, 280] width 42 height 19
